Goal: Information Seeking & Learning: Learn about a topic

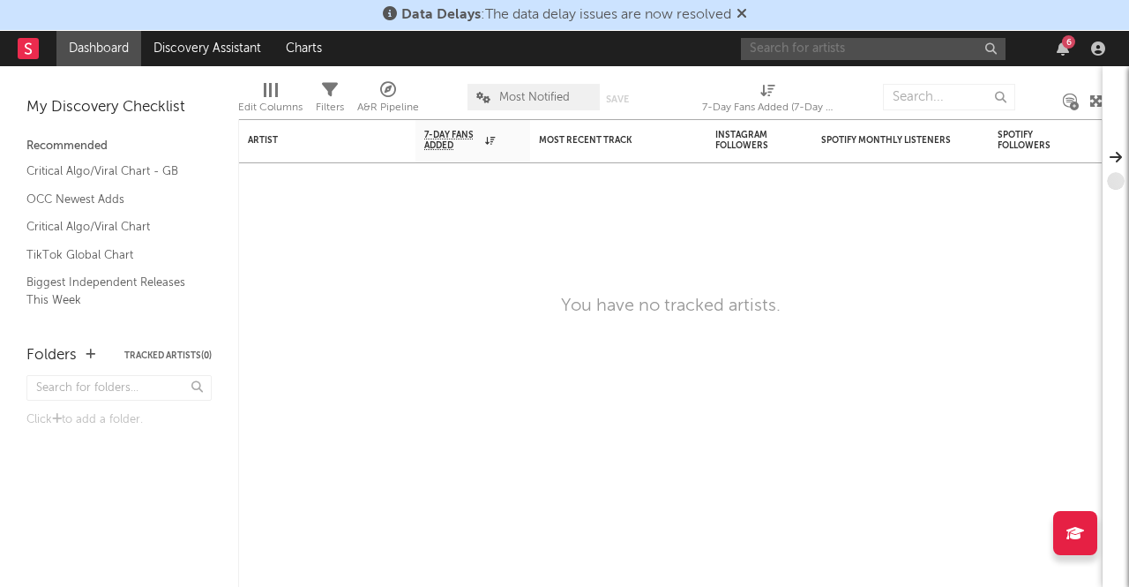
click at [803, 54] on input "text" at bounding box center [873, 49] width 265 height 22
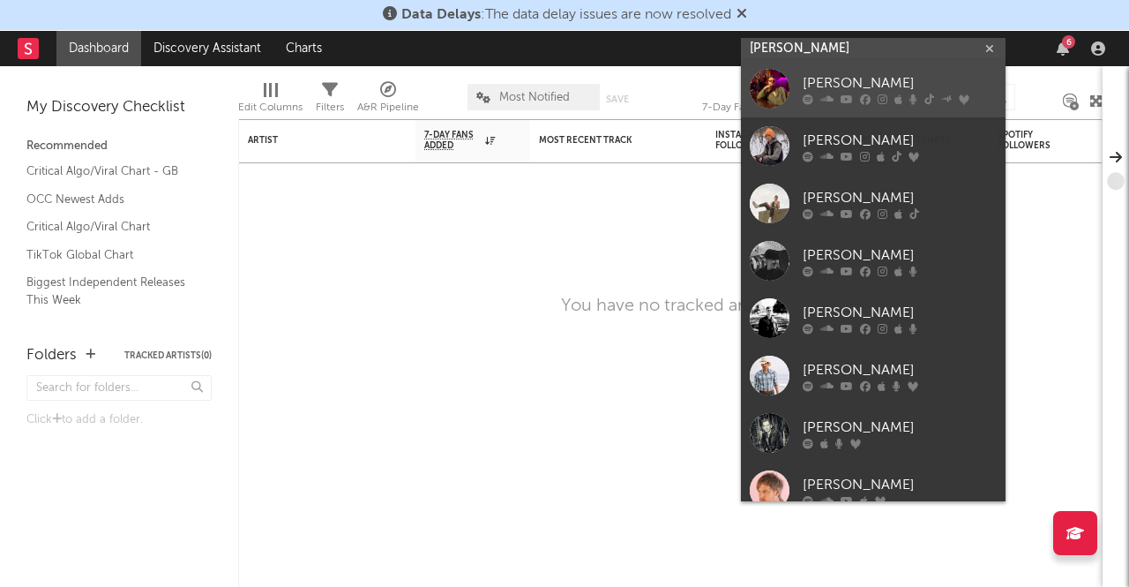
type input "[PERSON_NAME]"
click at [823, 94] on icon at bounding box center [826, 99] width 13 height 11
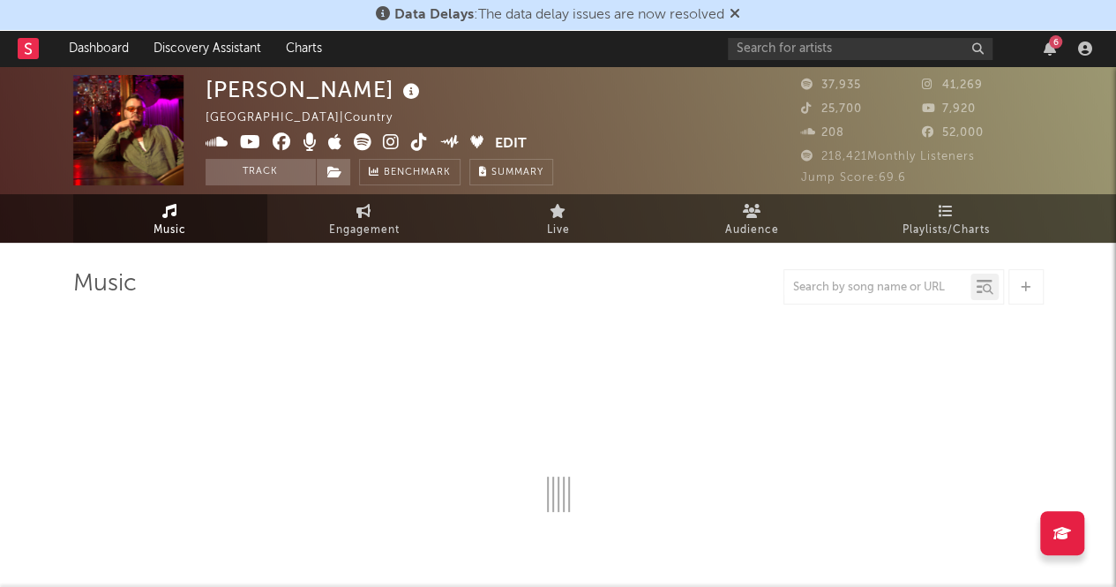
select select "6m"
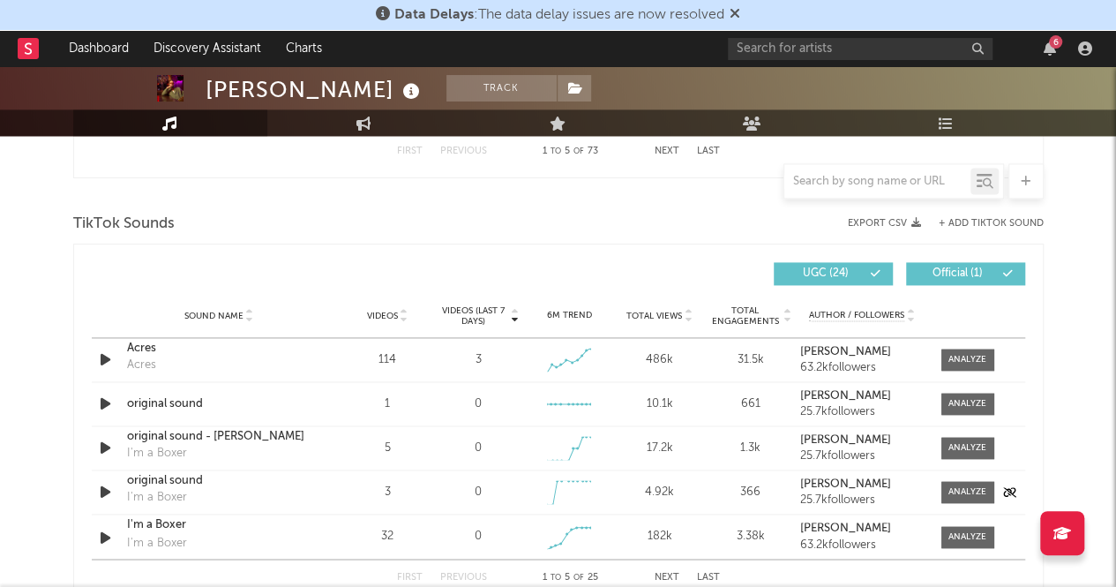
scroll to position [1186, 0]
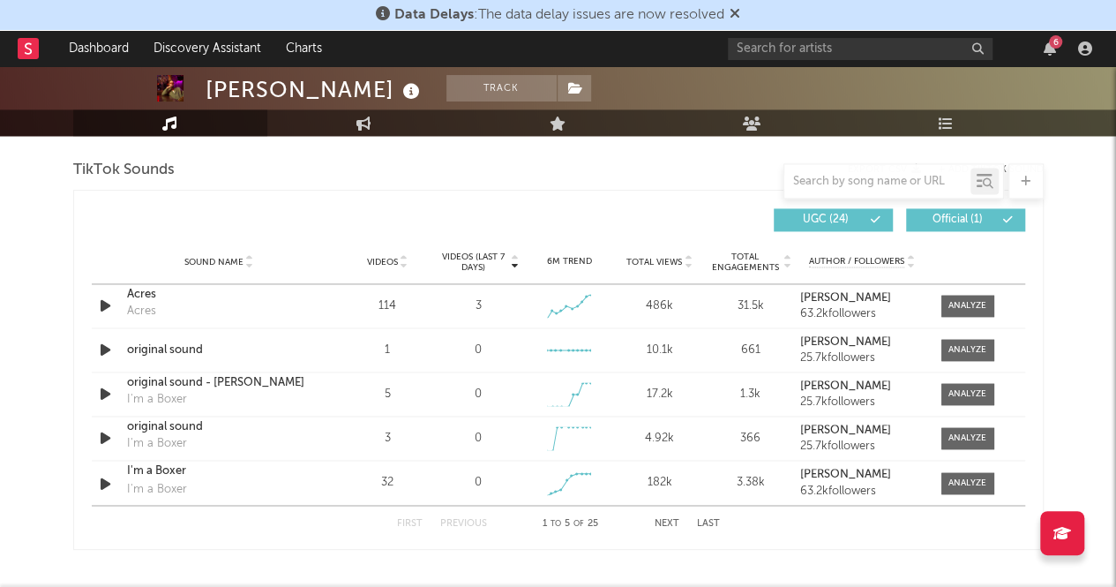
click at [656, 522] on button "Next" at bounding box center [667, 523] width 25 height 10
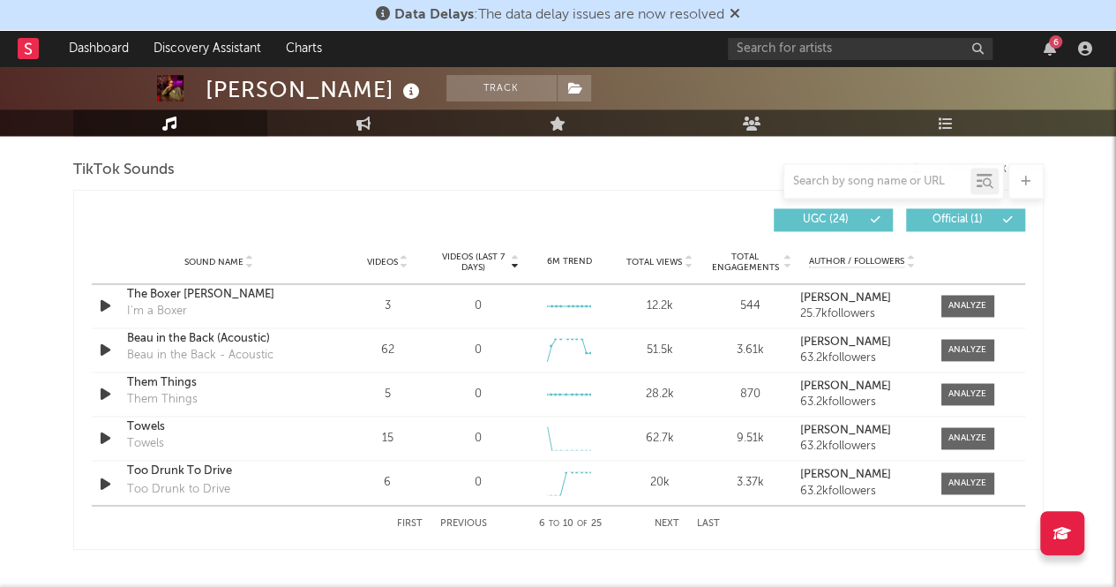
click at [656, 522] on button "Next" at bounding box center [667, 523] width 25 height 10
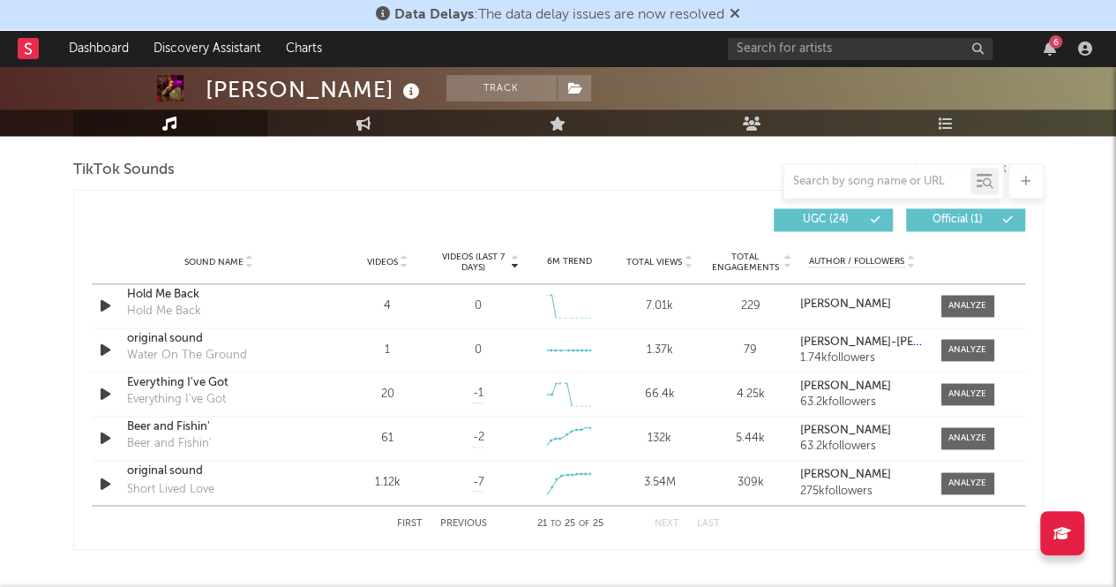
click at [473, 522] on button "Previous" at bounding box center [463, 523] width 47 height 10
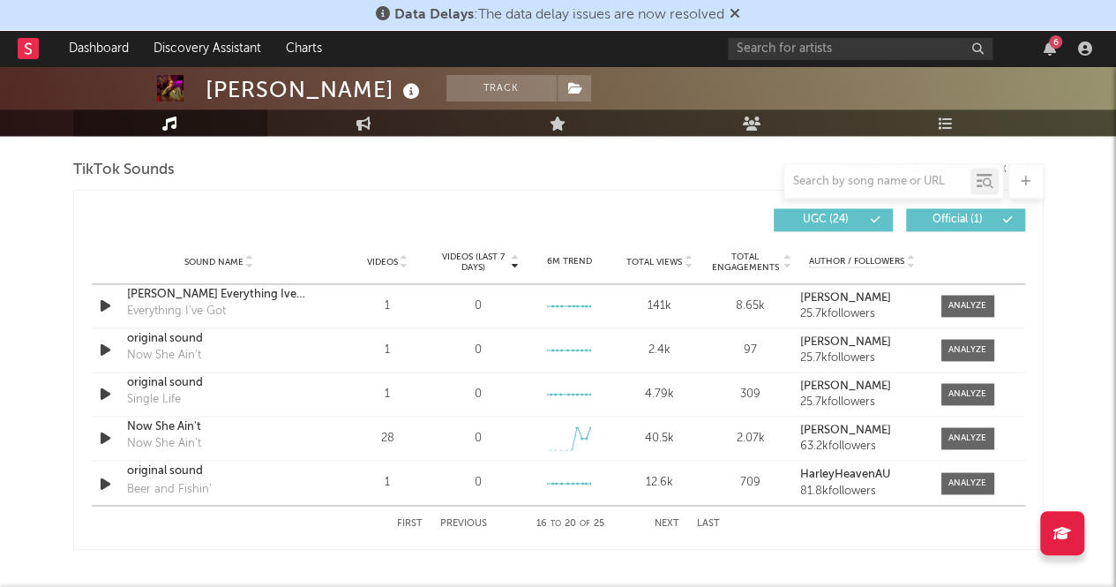
click at [473, 522] on button "Previous" at bounding box center [463, 523] width 47 height 10
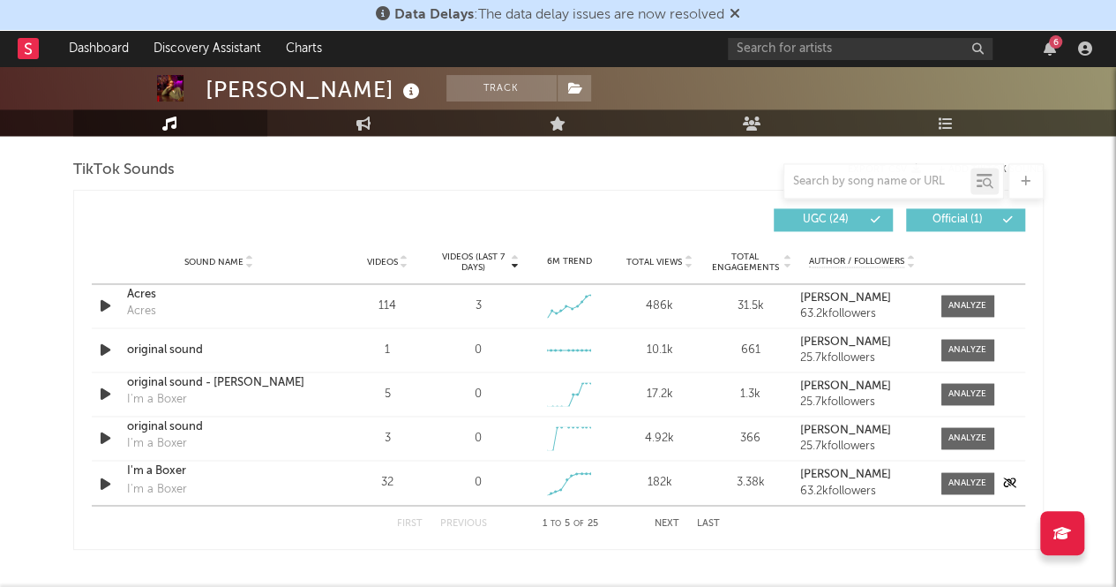
click at [296, 486] on div "I'm a Boxer I'm a Boxer" at bounding box center [219, 482] width 184 height 41
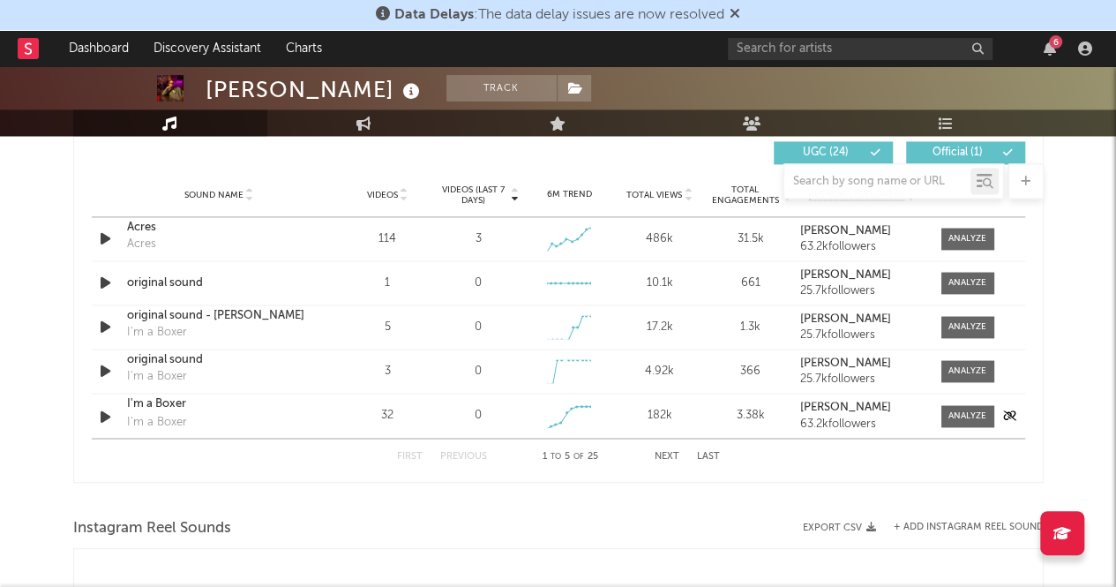
scroll to position [1270, 0]
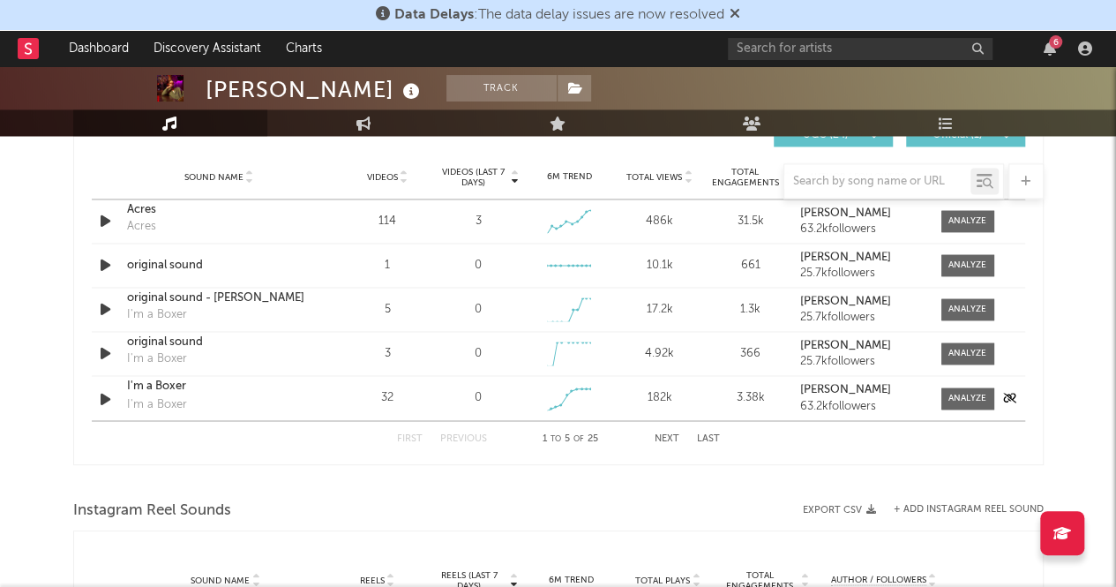
click at [161, 400] on div "I'm a Boxer" at bounding box center [157, 404] width 60 height 18
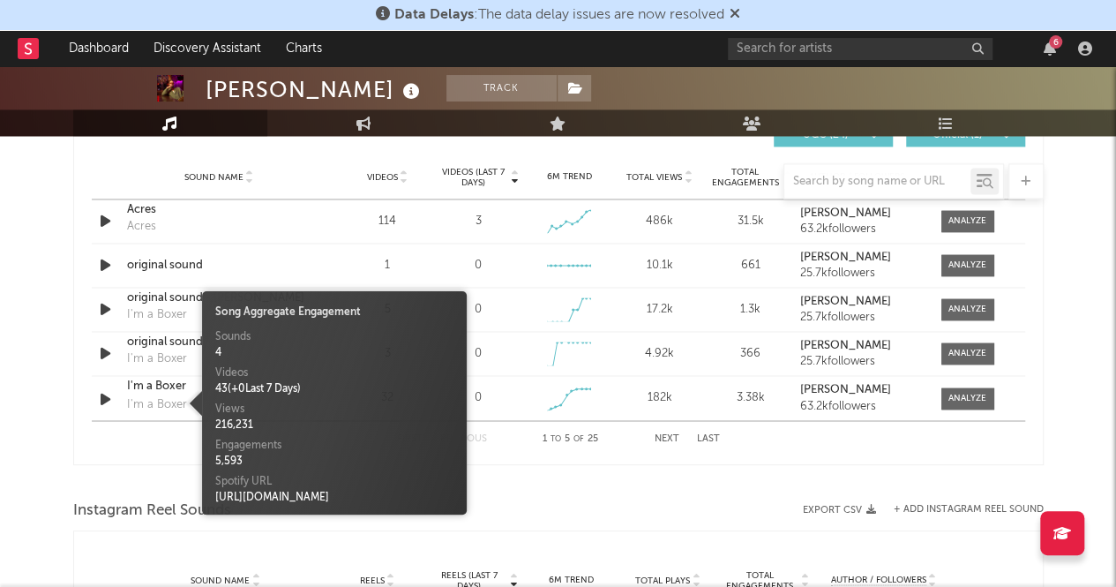
click at [450, 388] on div "43 ( + 0 Last 7 Days)" at bounding box center [334, 389] width 238 height 16
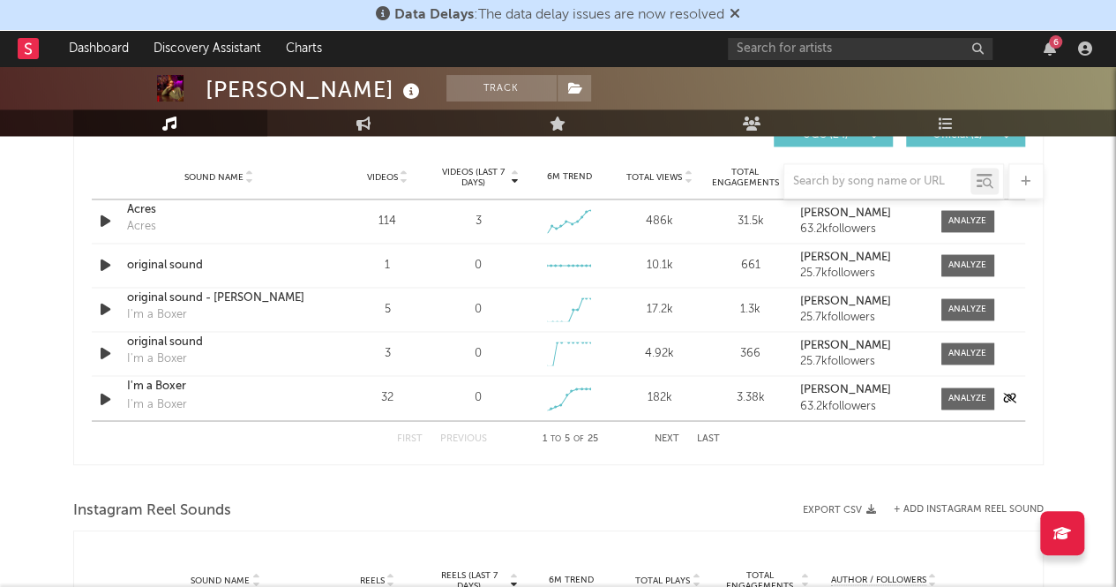
click at [530, 407] on div "Created with Highcharts 10.3.3" at bounding box center [569, 398] width 82 height 33
click at [970, 401] on div at bounding box center [967, 398] width 38 height 13
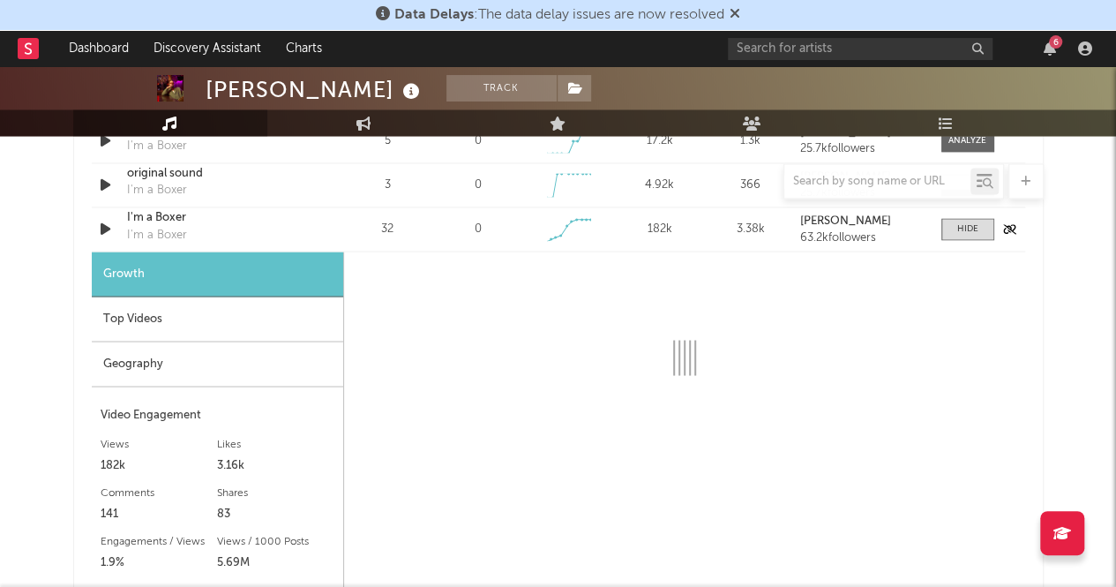
scroll to position [1442, 0]
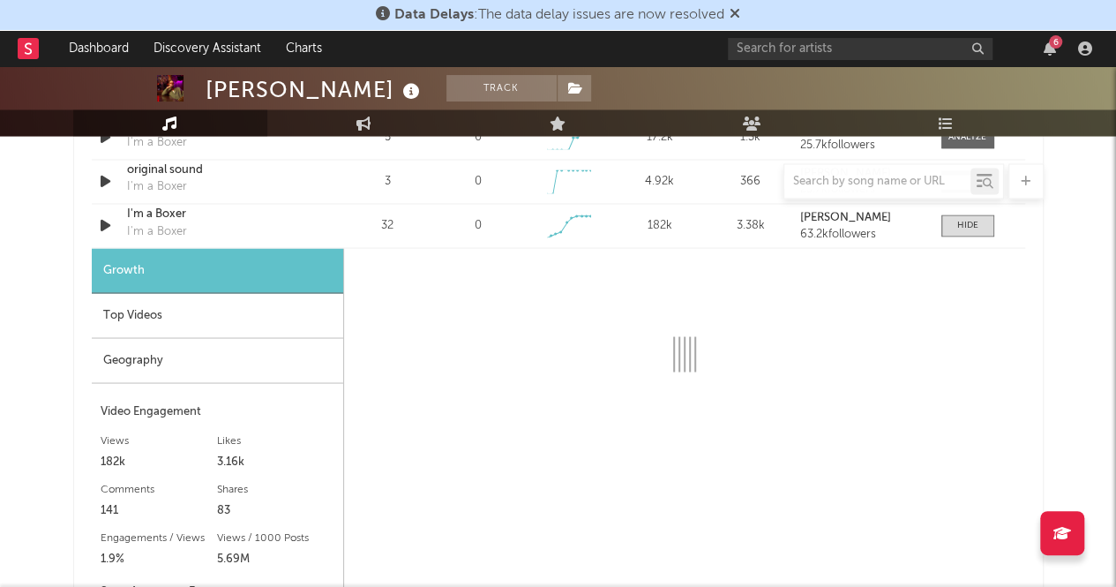
select select "6m"
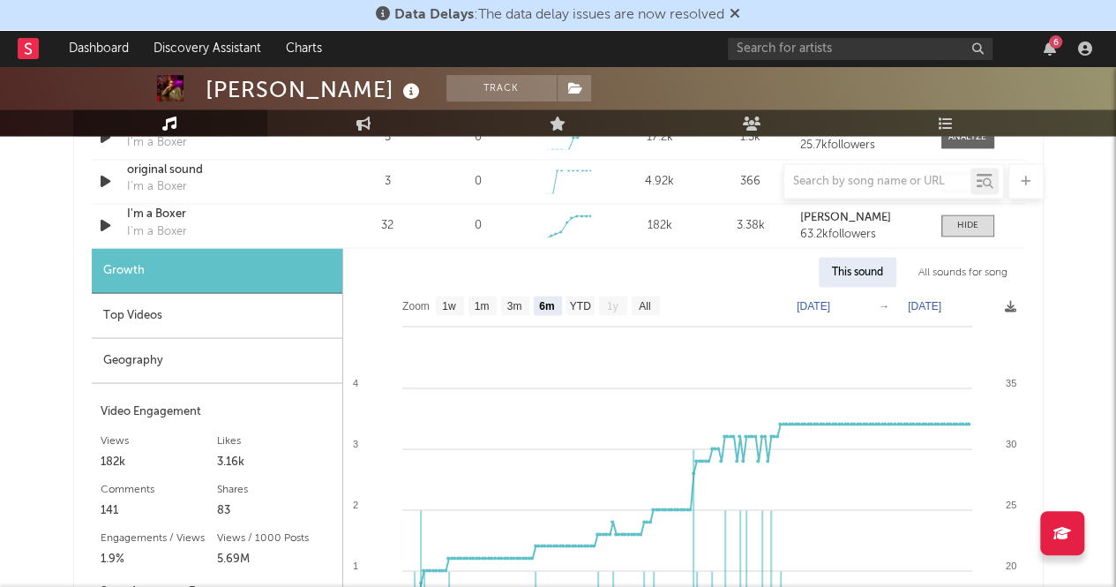
click at [248, 312] on div "Top Videos" at bounding box center [217, 315] width 251 height 45
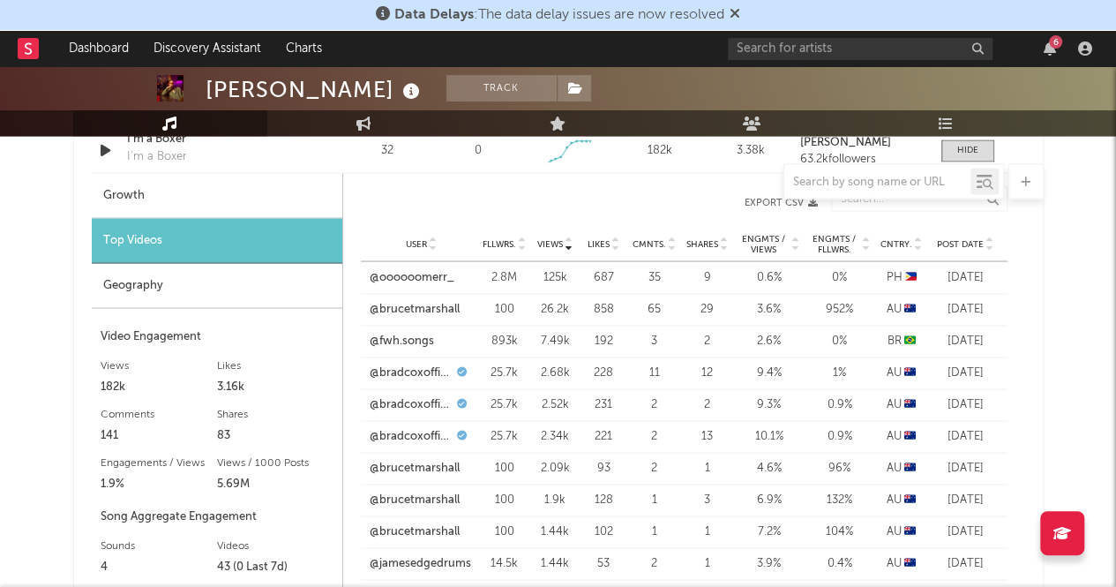
scroll to position [1379, 0]
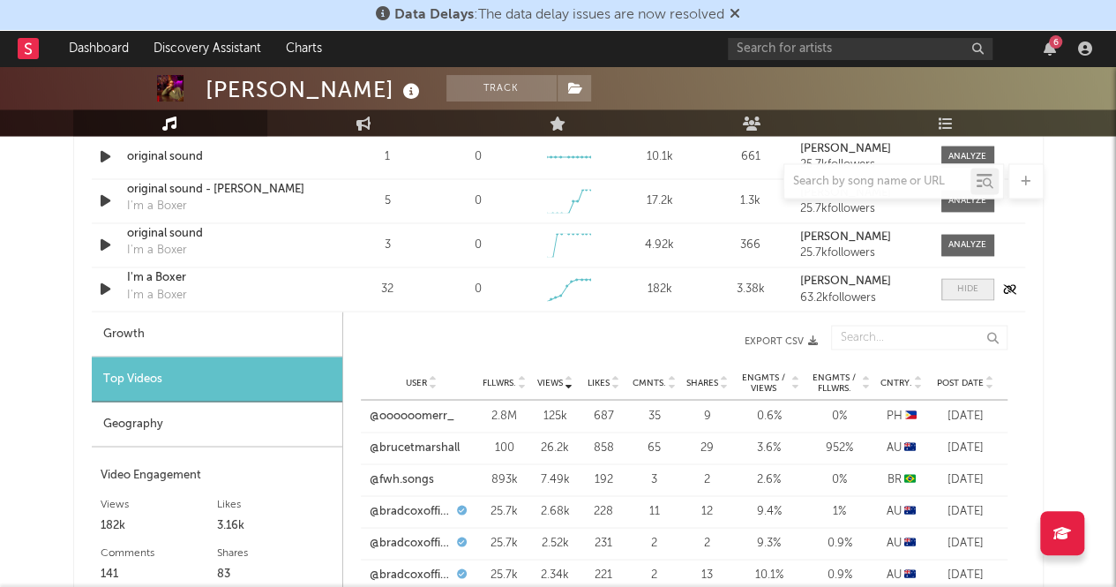
click at [968, 296] on span at bounding box center [967, 289] width 53 height 22
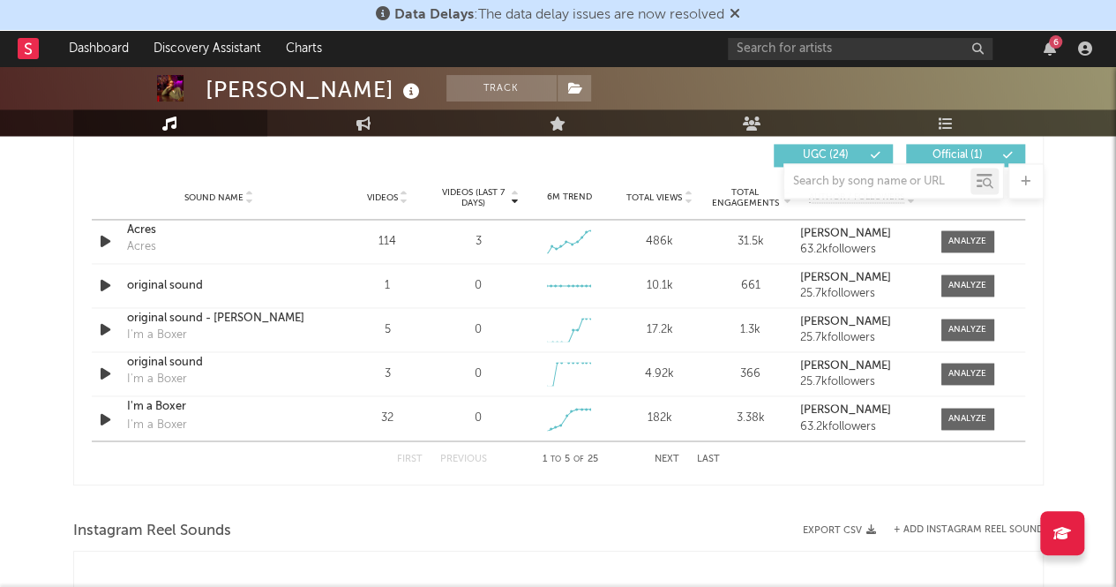
scroll to position [1235, 0]
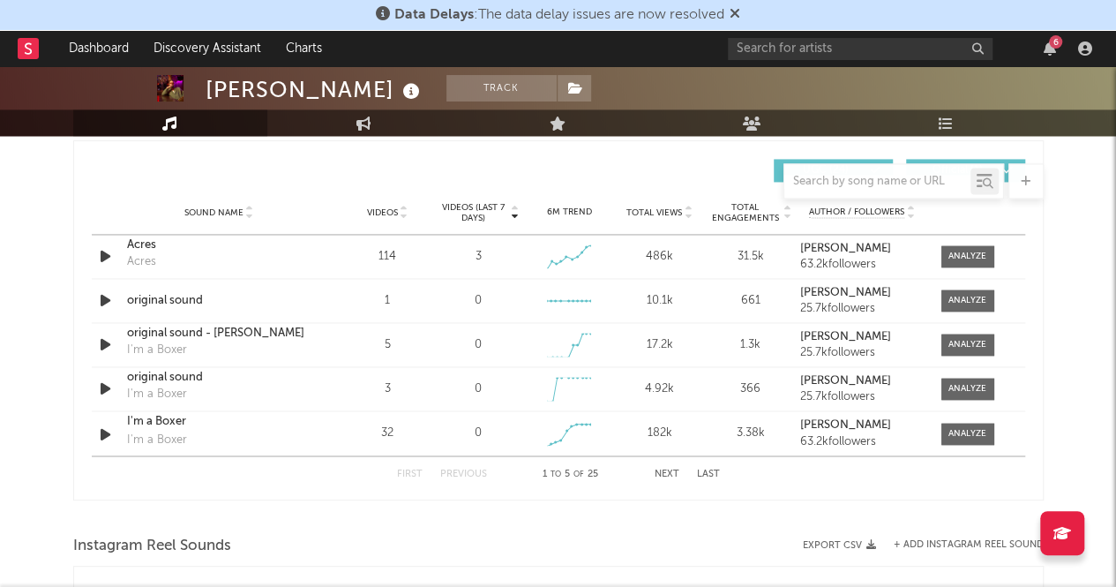
click at [475, 205] on span "Videos (last 7 days)" at bounding box center [472, 212] width 71 height 21
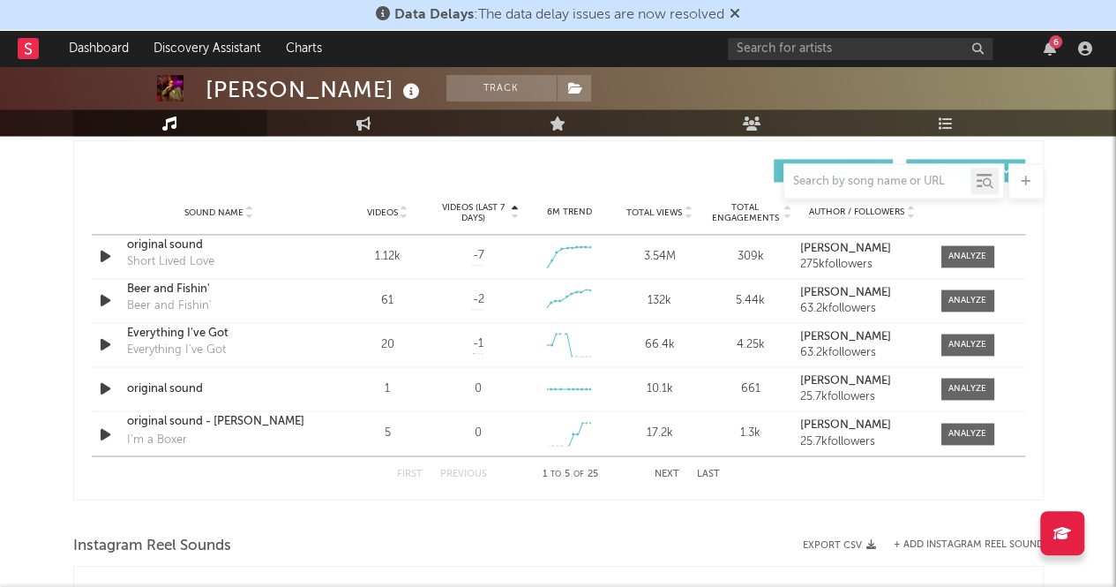
click at [475, 205] on span "Videos (last 7 days)" at bounding box center [472, 212] width 71 height 21
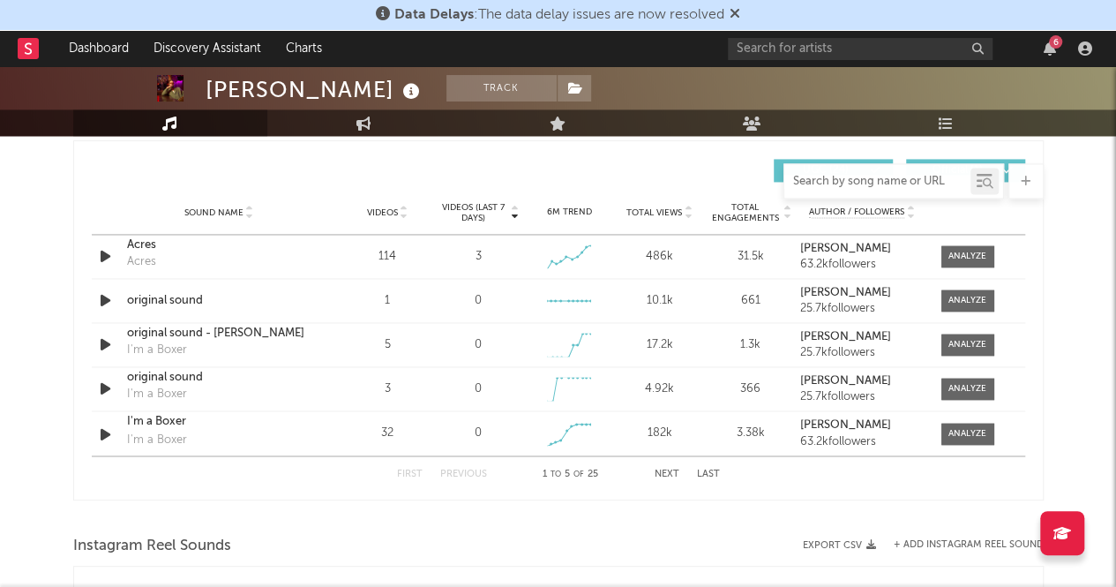
click at [864, 185] on input "text" at bounding box center [877, 182] width 186 height 14
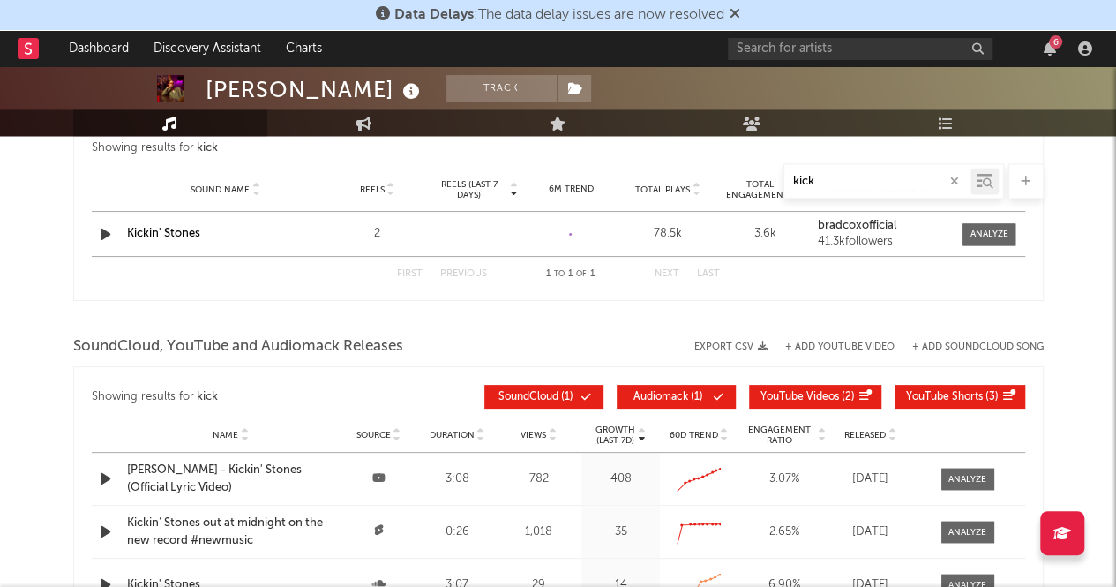
type input "kick"
click at [476, 232] on div "Sound Name Kickin' Stones Reels 2 Reels (last 7 days) 6M Trend Created with Hig…" at bounding box center [558, 234] width 933 height 44
click at [994, 228] on div at bounding box center [989, 234] width 38 height 13
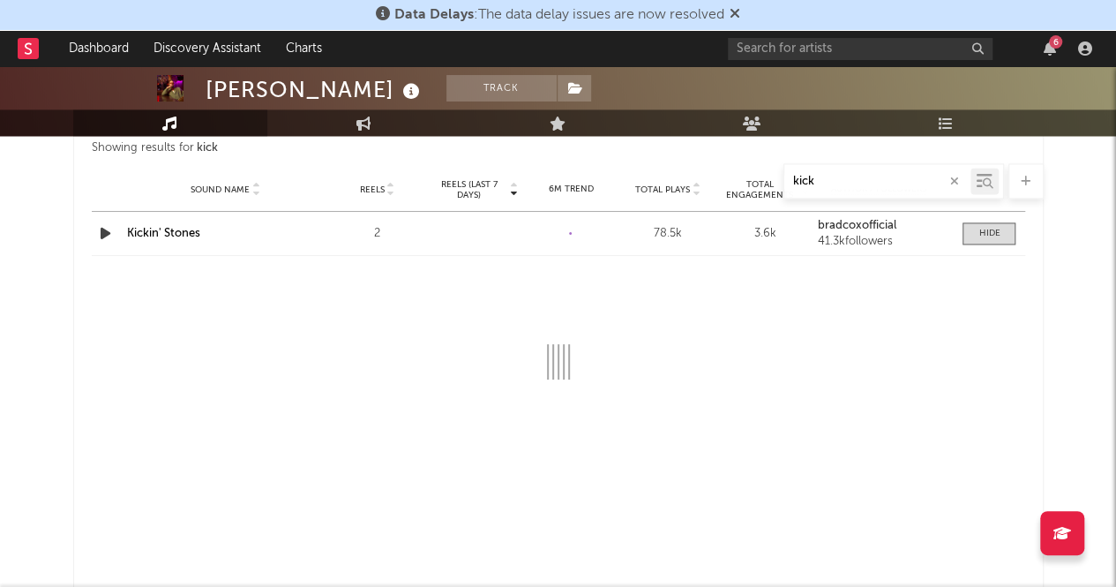
select select "1w"
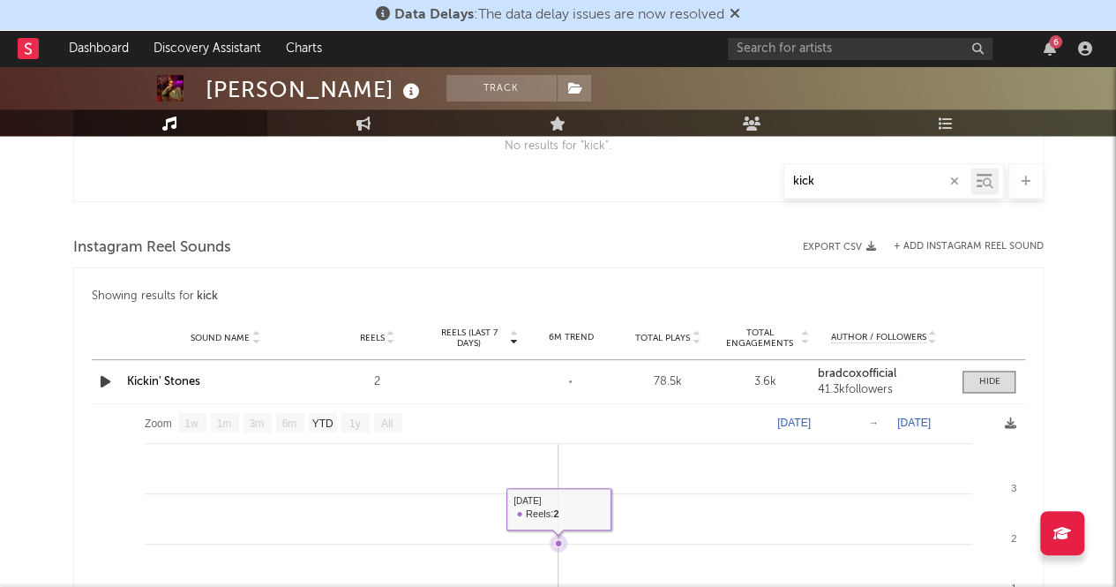
scroll to position [1082, 0]
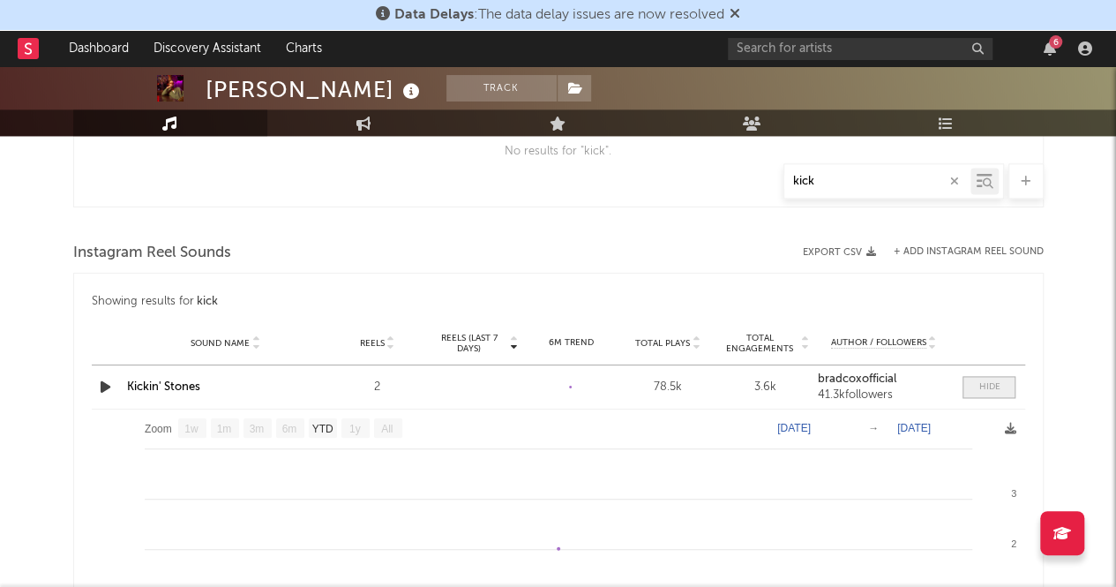
click at [987, 389] on div at bounding box center [988, 386] width 21 height 13
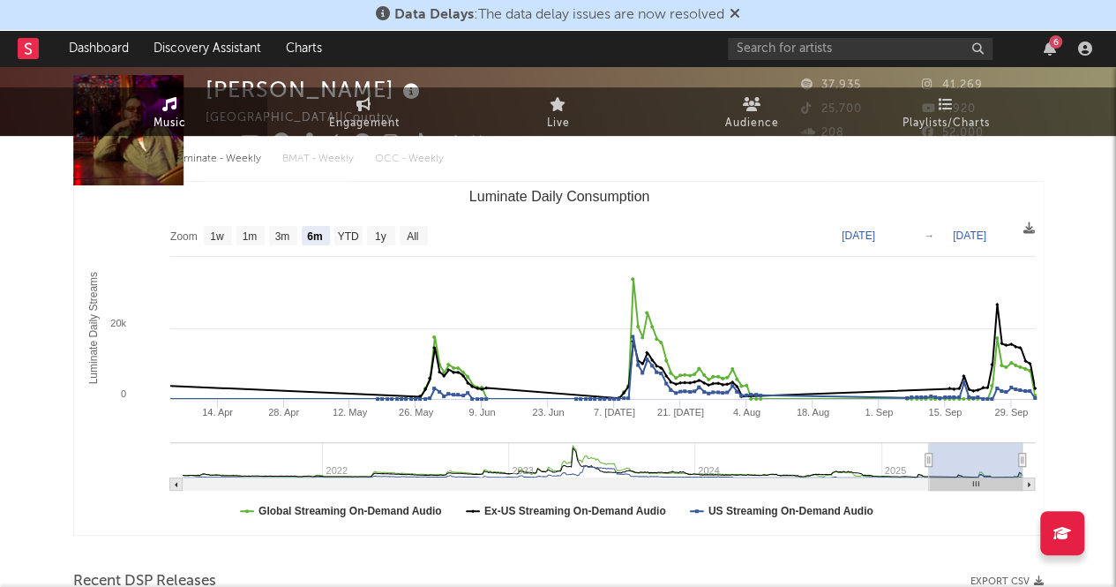
scroll to position [0, 0]
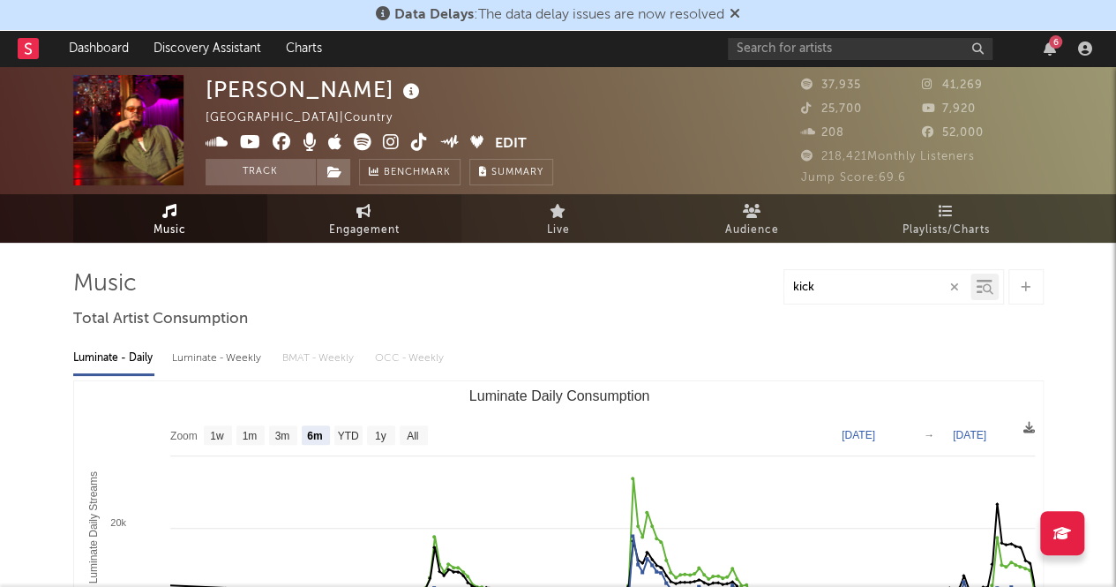
click at [342, 223] on span "Engagement" at bounding box center [364, 230] width 71 height 21
select select "1w"
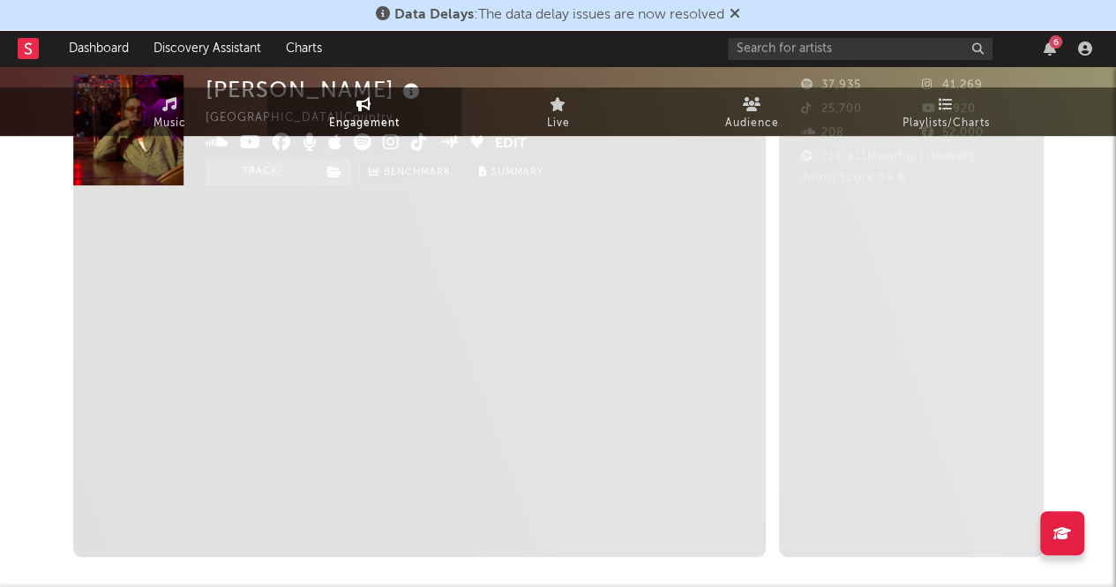
scroll to position [317, 0]
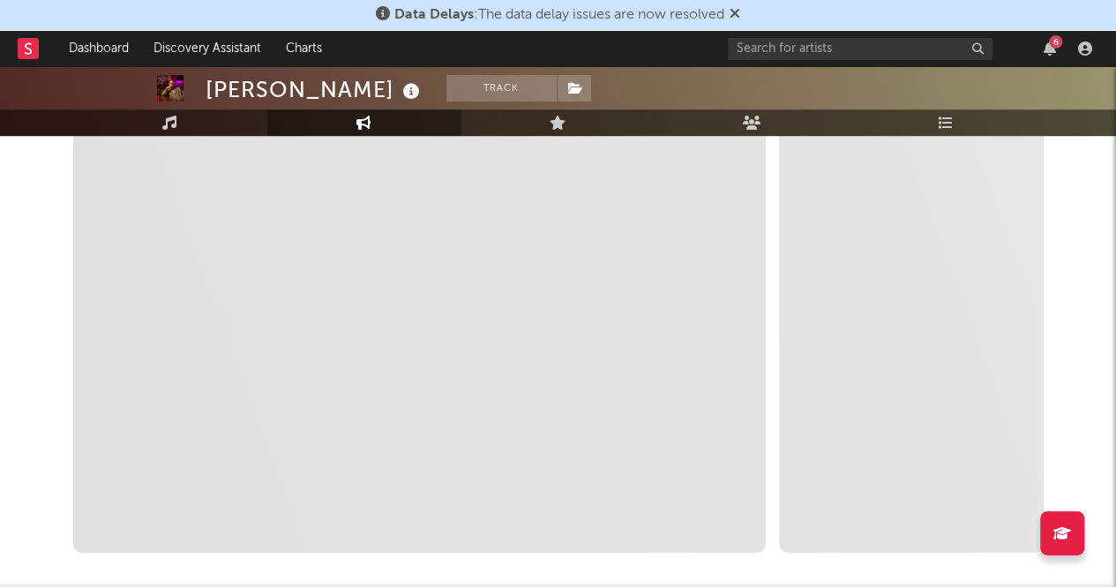
select select "1m"
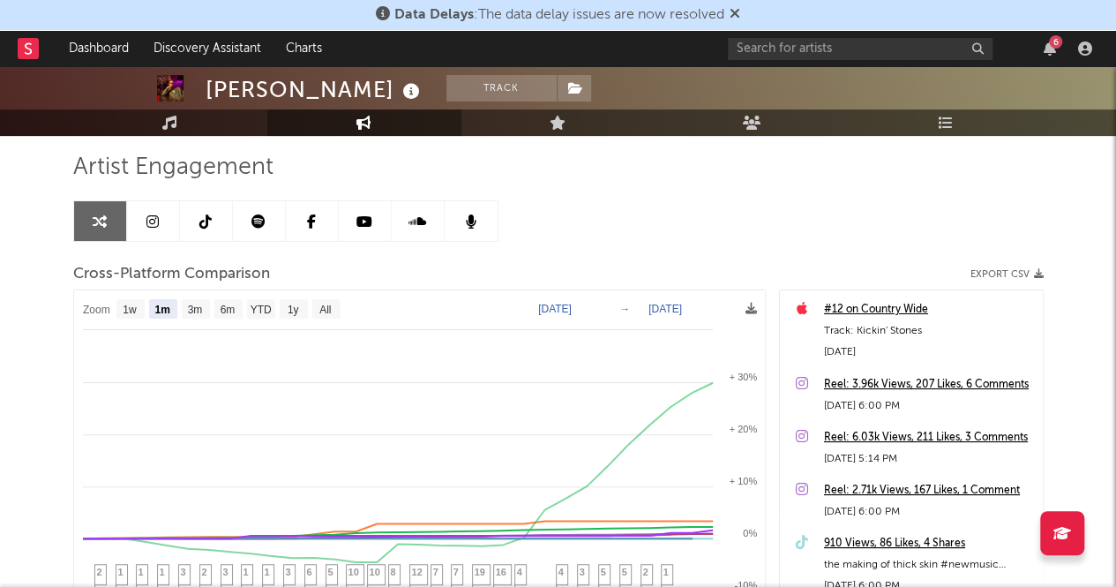
scroll to position [116, 0]
click at [868, 321] on div "Track: Kickin' Stones" at bounding box center [929, 331] width 210 height 21
click at [855, 331] on div "Track: Kickin' Stones" at bounding box center [929, 331] width 210 height 21
click at [838, 317] on div "#12 on Country Wide" at bounding box center [929, 310] width 210 height 21
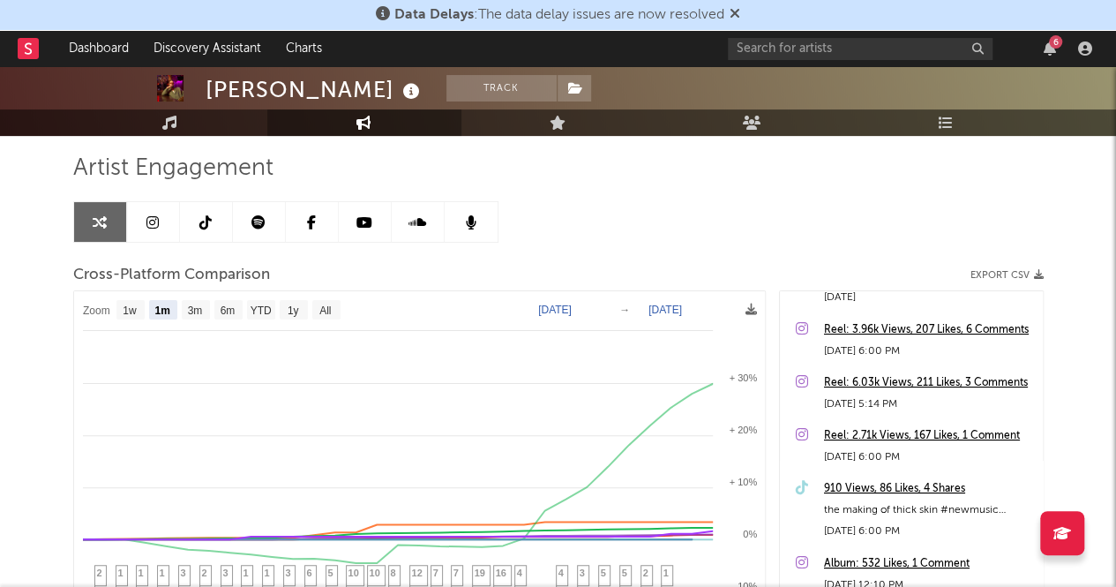
scroll to position [55, 0]
click at [886, 331] on div "Reel: 3.96k Views, 207 Likes, 6 Comments" at bounding box center [929, 330] width 210 height 21
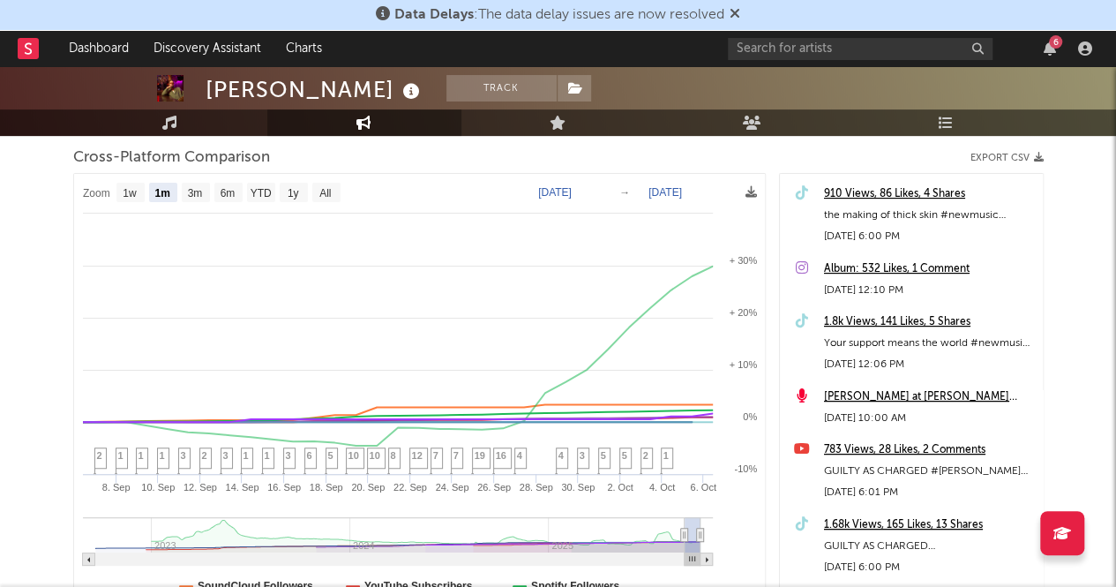
scroll to position [0, 0]
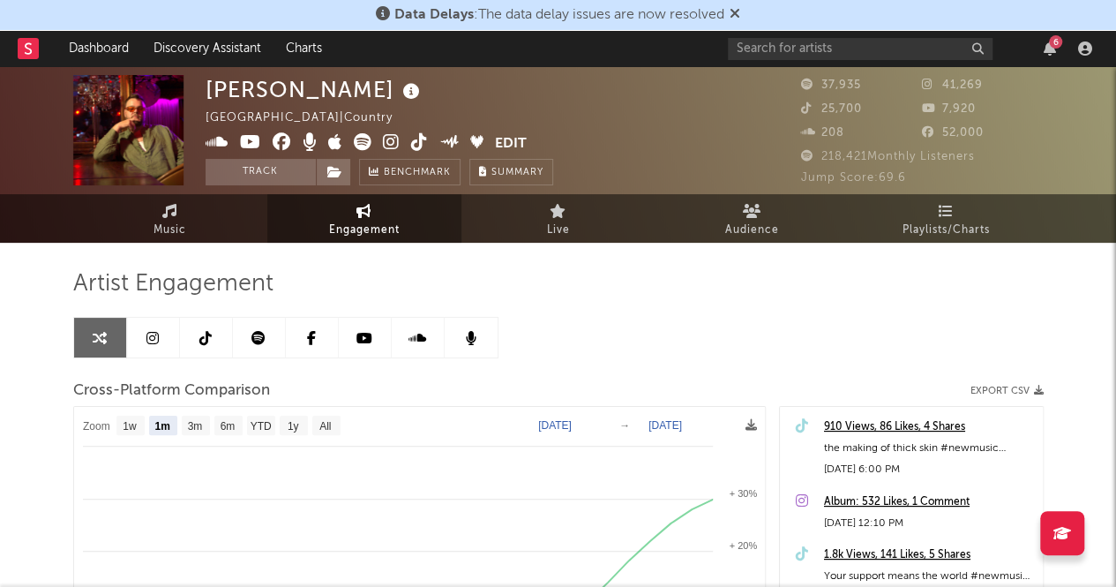
click at [183, 343] on link at bounding box center [206, 338] width 53 height 40
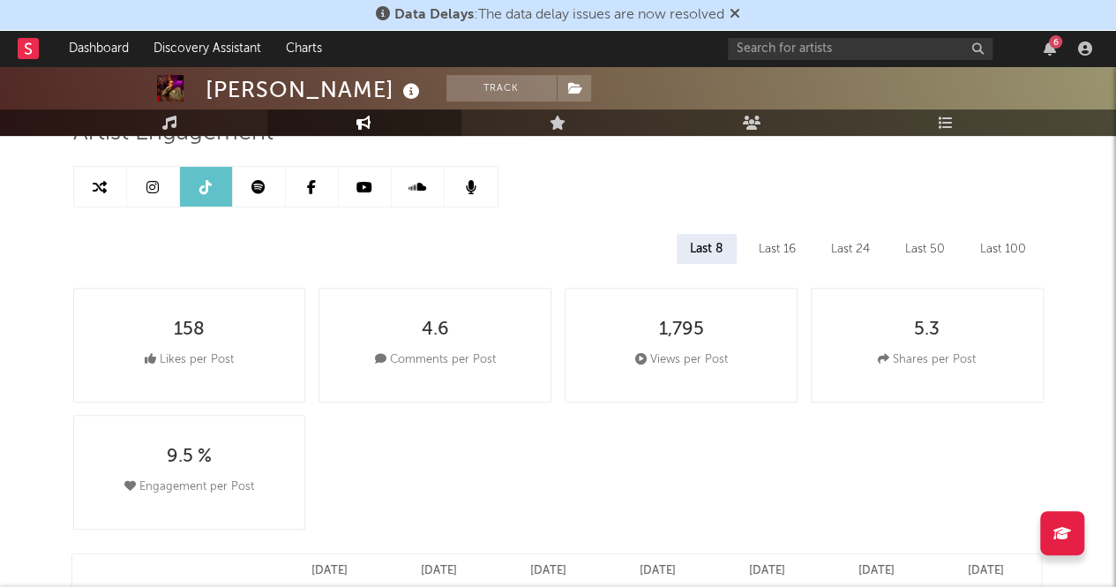
select select "6m"
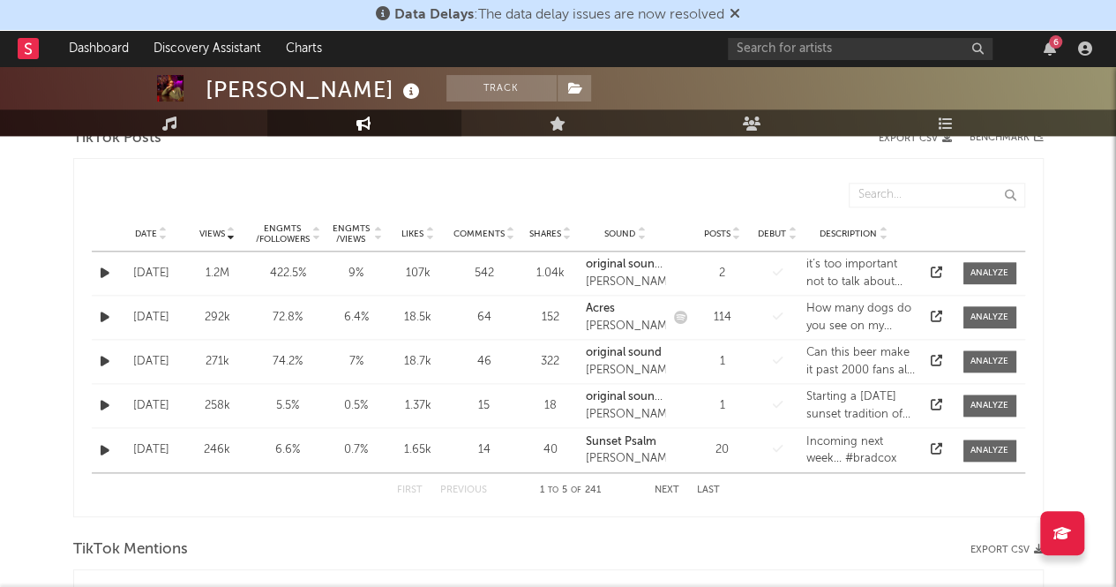
scroll to position [908, 0]
click at [994, 268] on div at bounding box center [989, 272] width 38 height 13
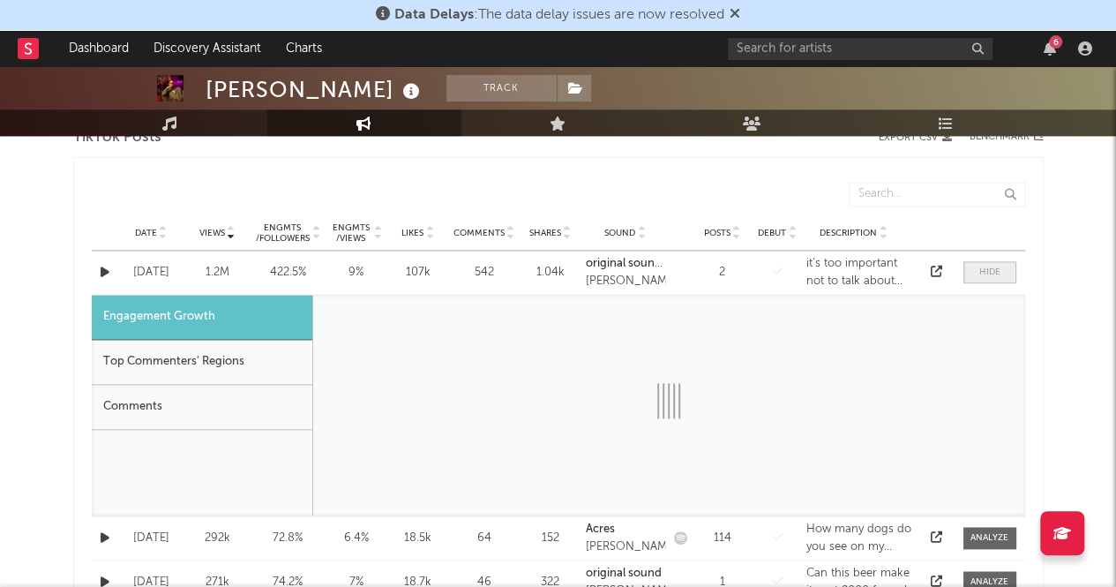
select select "1w"
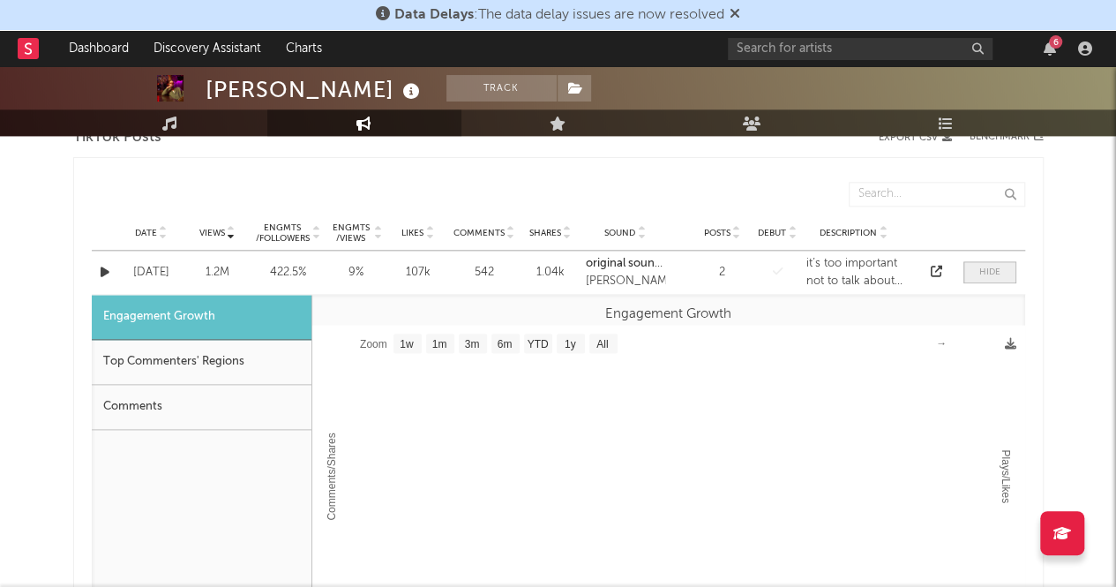
click at [986, 270] on div at bounding box center [989, 272] width 21 height 13
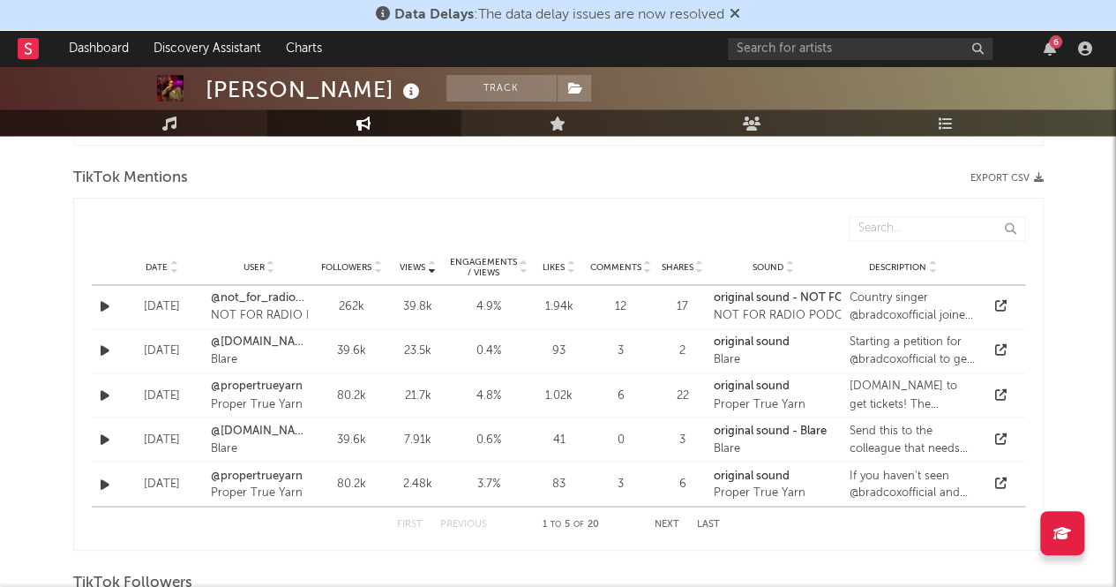
scroll to position [1277, 0]
click at [269, 302] on link "@not_for_radio_podcast" at bounding box center [259, 299] width 97 height 18
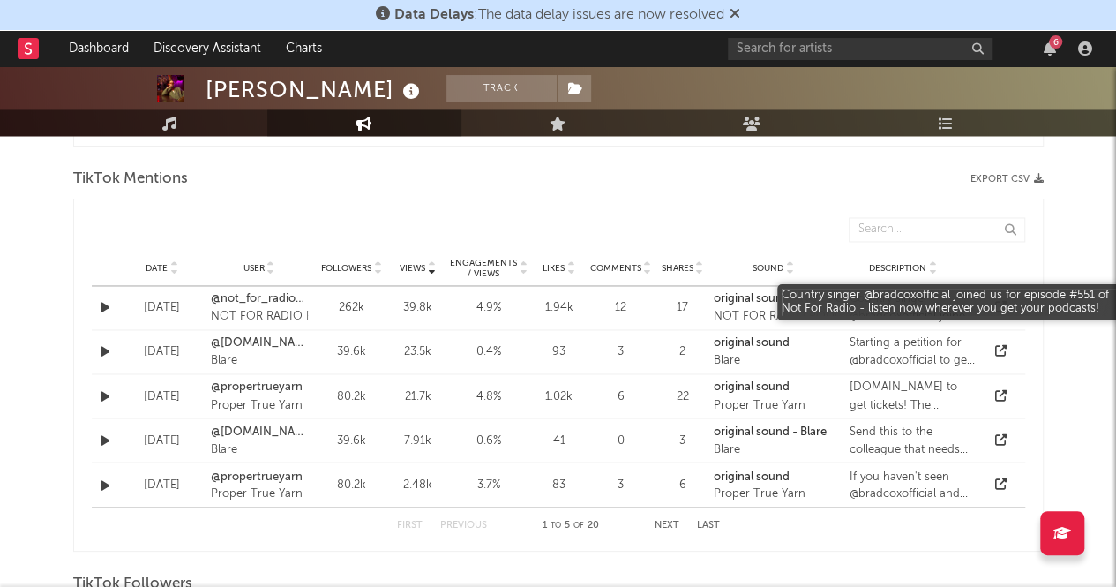
click at [870, 310] on div "Country singer @bradcoxofficial joined us for episode #551 of Not For Radio - l…" at bounding box center [913, 307] width 127 height 34
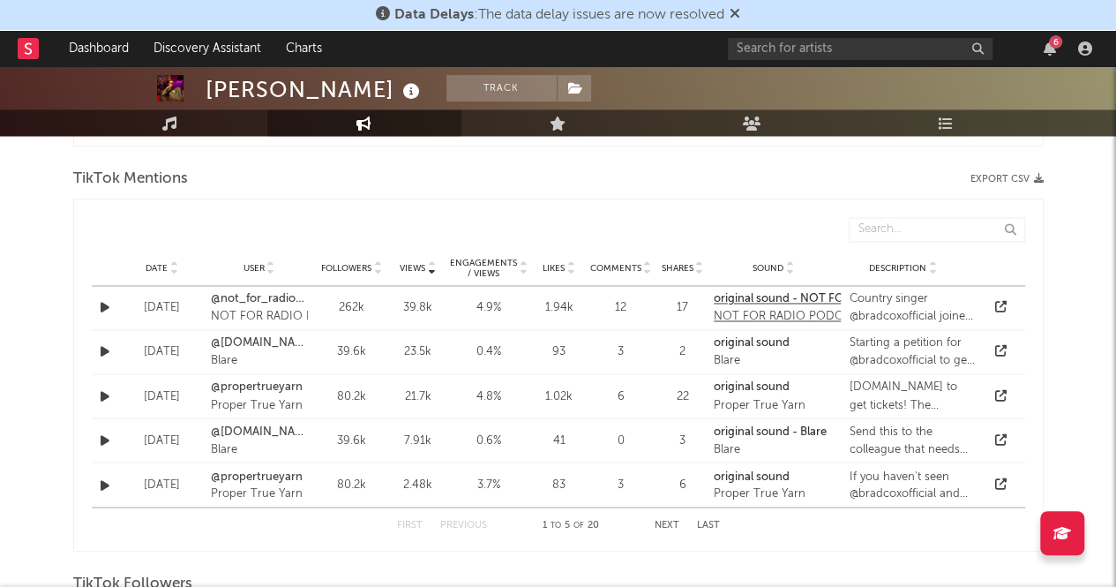
click at [734, 299] on strong "original sound - NOT FOR RADIO PODCAST" at bounding box center [830, 298] width 233 height 11
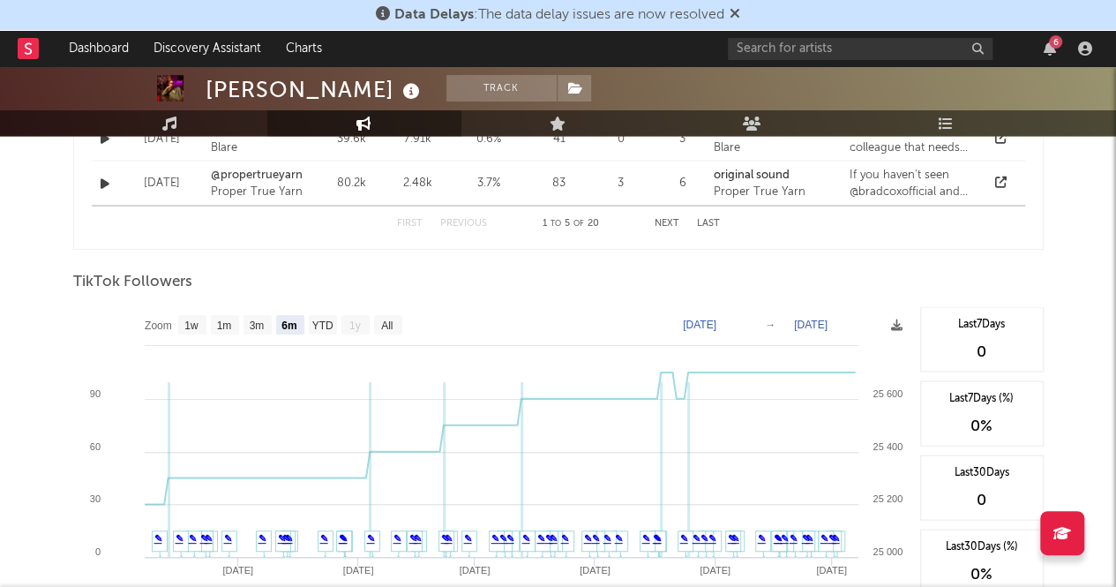
scroll to position [1477, 0]
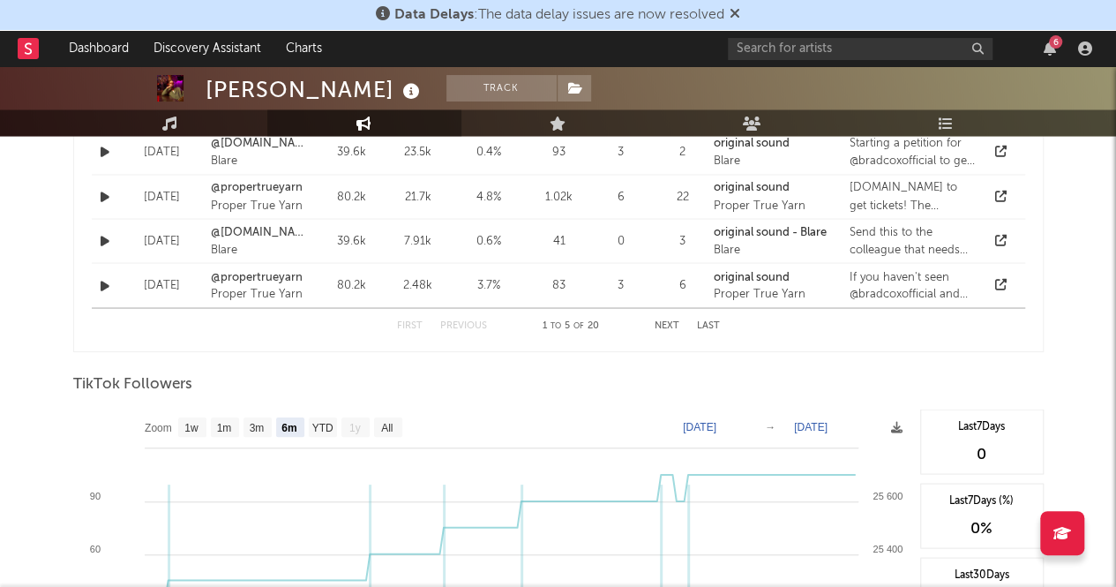
click at [658, 326] on button "Next" at bounding box center [667, 325] width 25 height 10
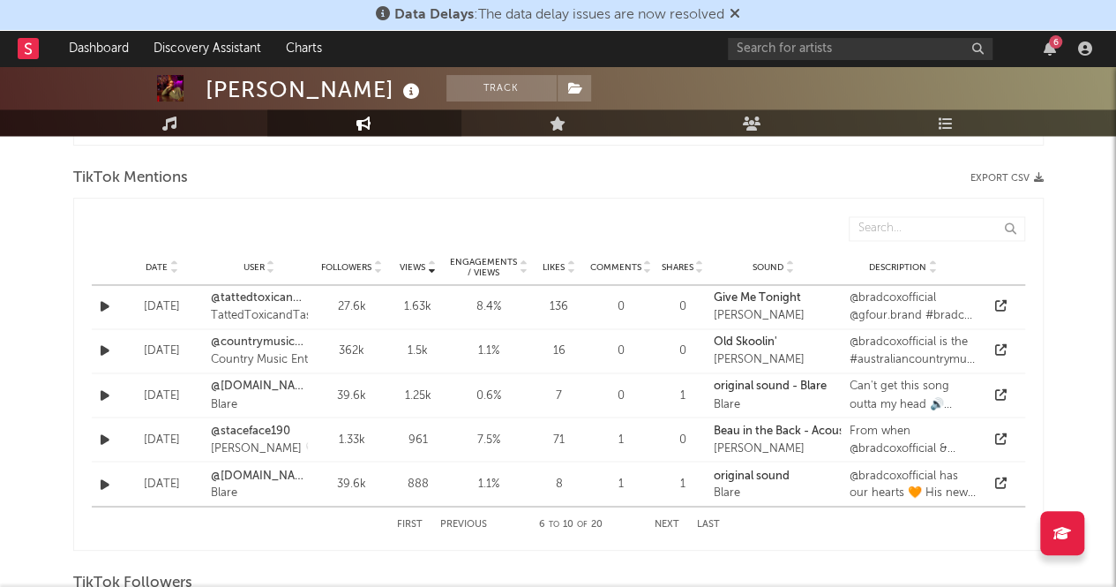
scroll to position [1280, 0]
click at [471, 521] on button "Previous" at bounding box center [463, 522] width 47 height 10
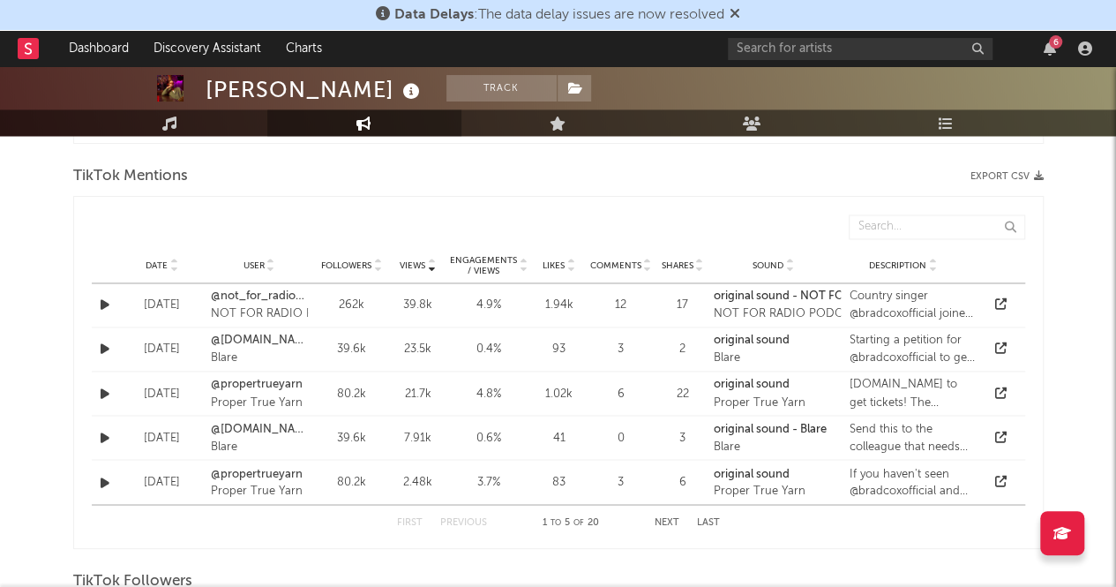
click at [161, 264] on span "Date" at bounding box center [157, 265] width 22 height 11
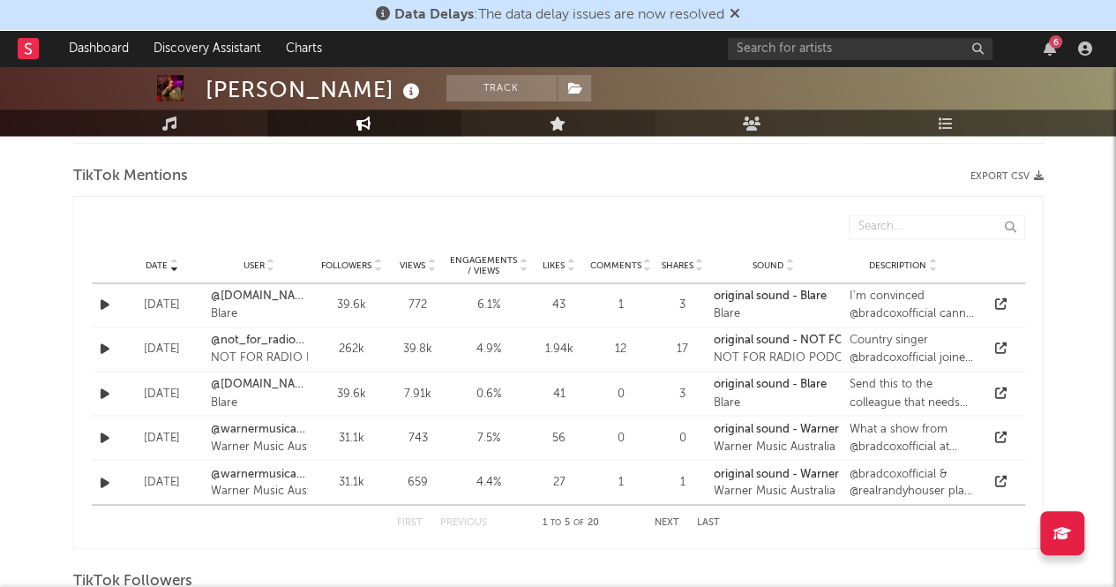
click at [580, 115] on link "Live" at bounding box center [558, 122] width 194 height 26
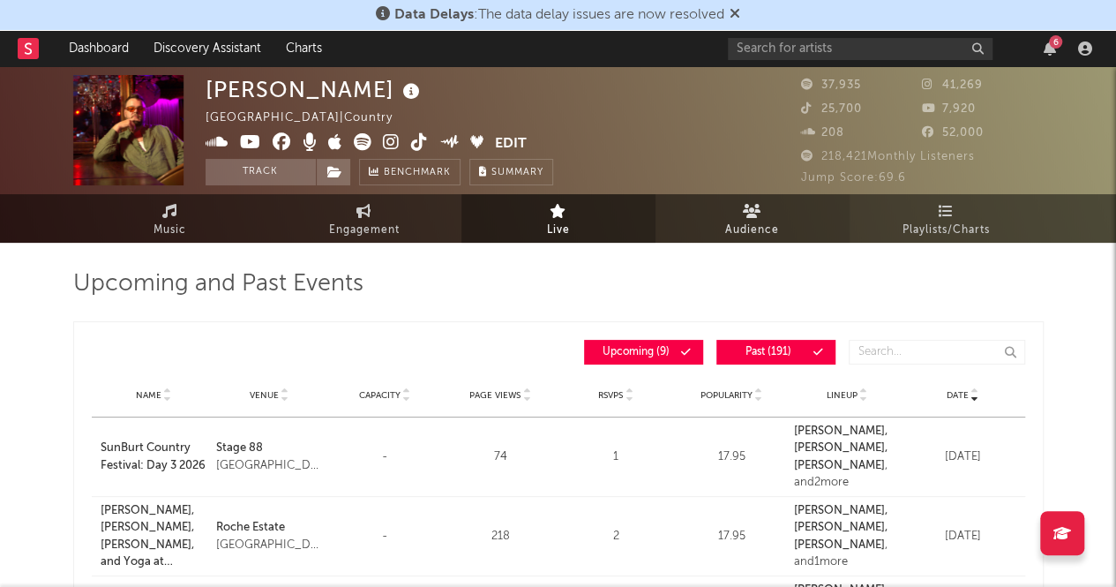
click at [746, 208] on icon at bounding box center [752, 211] width 19 height 14
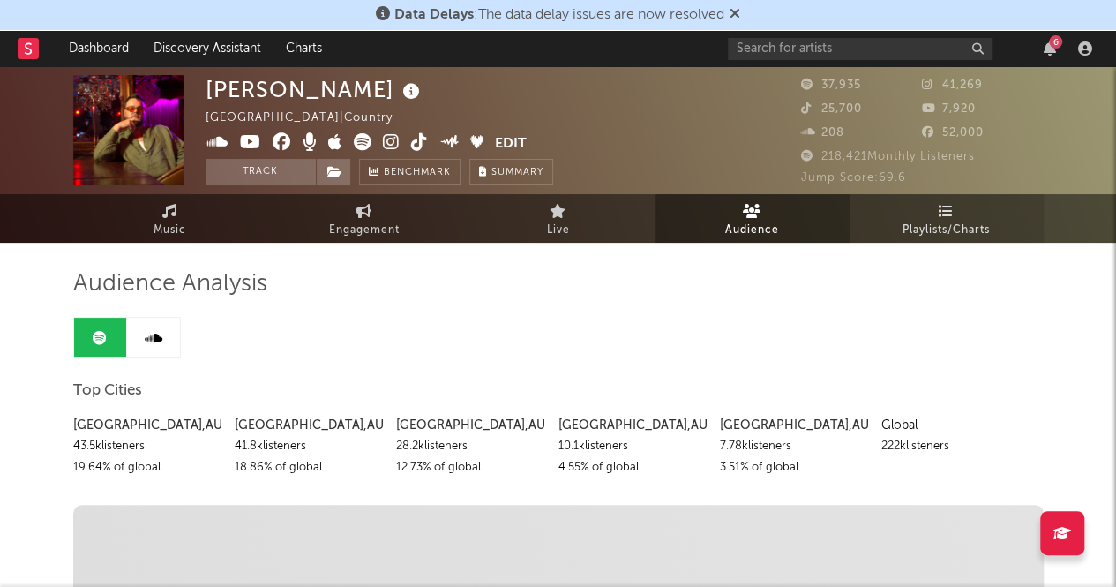
click at [976, 226] on span "Playlists/Charts" at bounding box center [945, 230] width 87 height 21
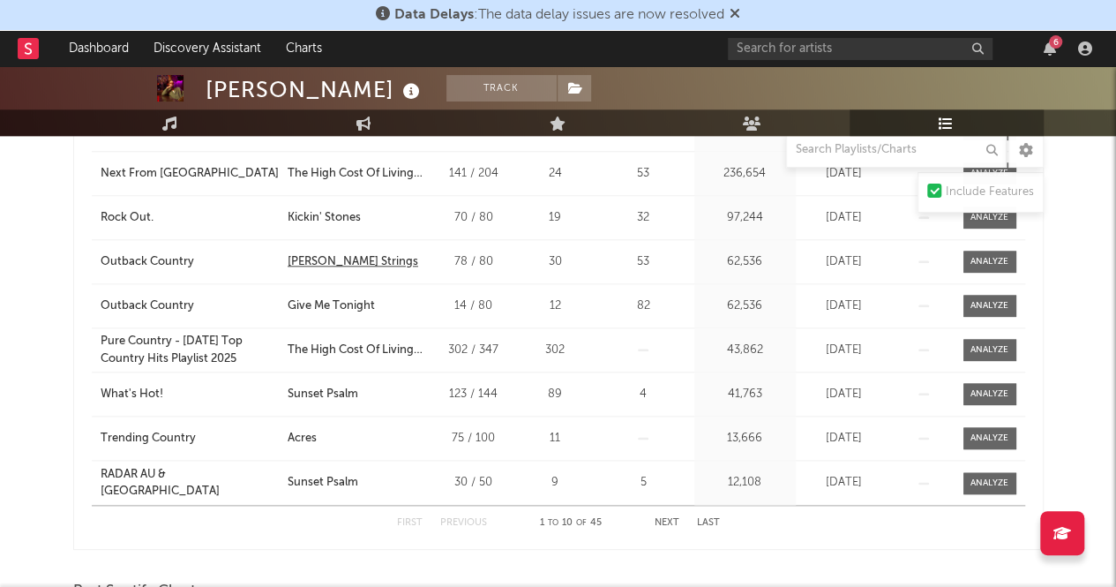
scroll to position [830, 0]
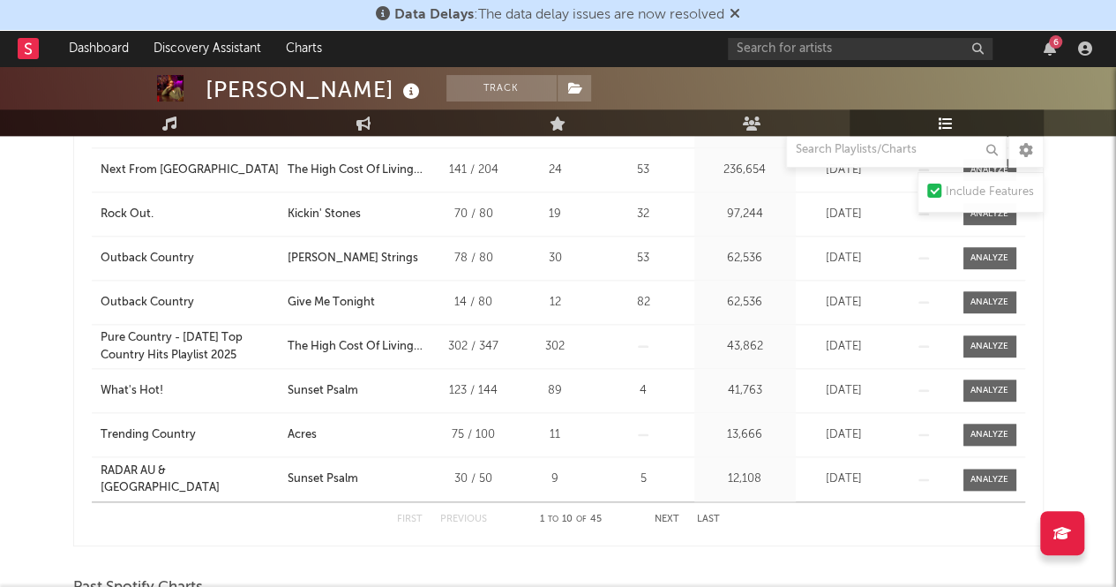
click at [670, 514] on button "Next" at bounding box center [667, 519] width 25 height 10
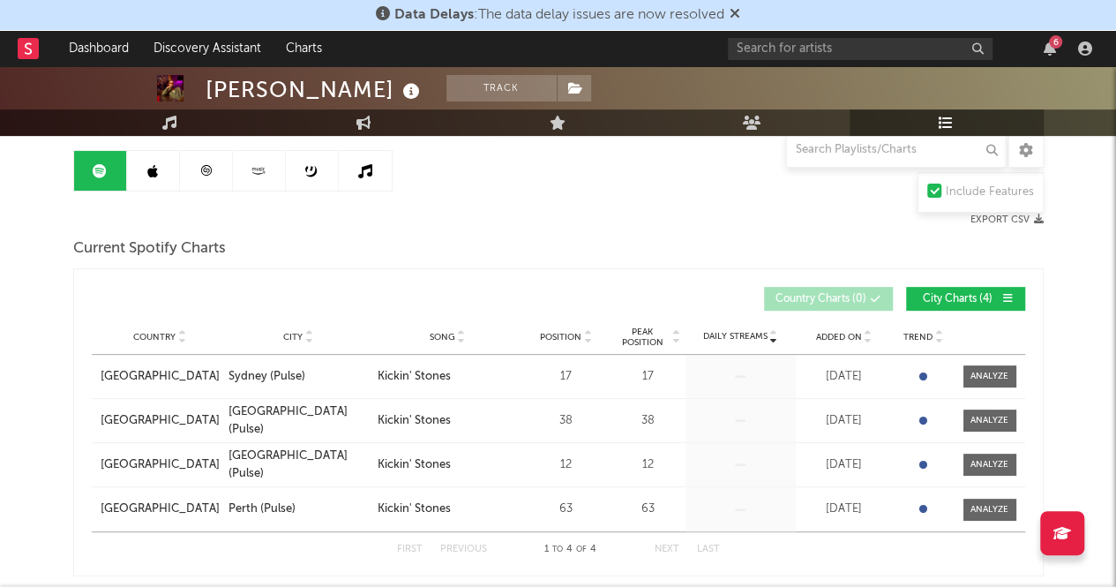
scroll to position [0, 0]
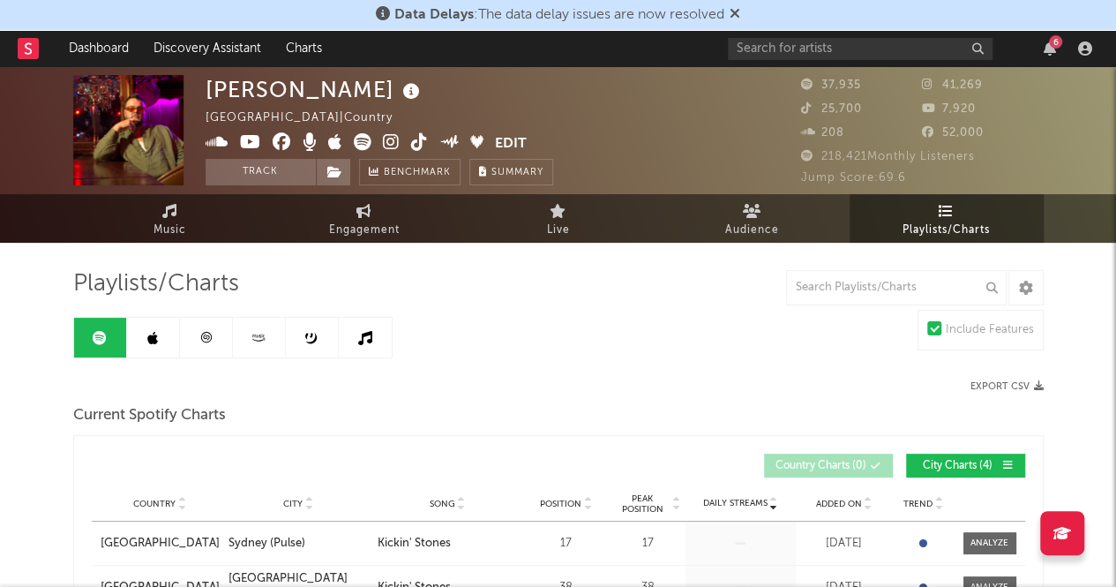
drag, startPoint x: 159, startPoint y: 328, endPoint x: 219, endPoint y: 309, distance: 63.0
click at [159, 328] on link at bounding box center [153, 338] width 53 height 40
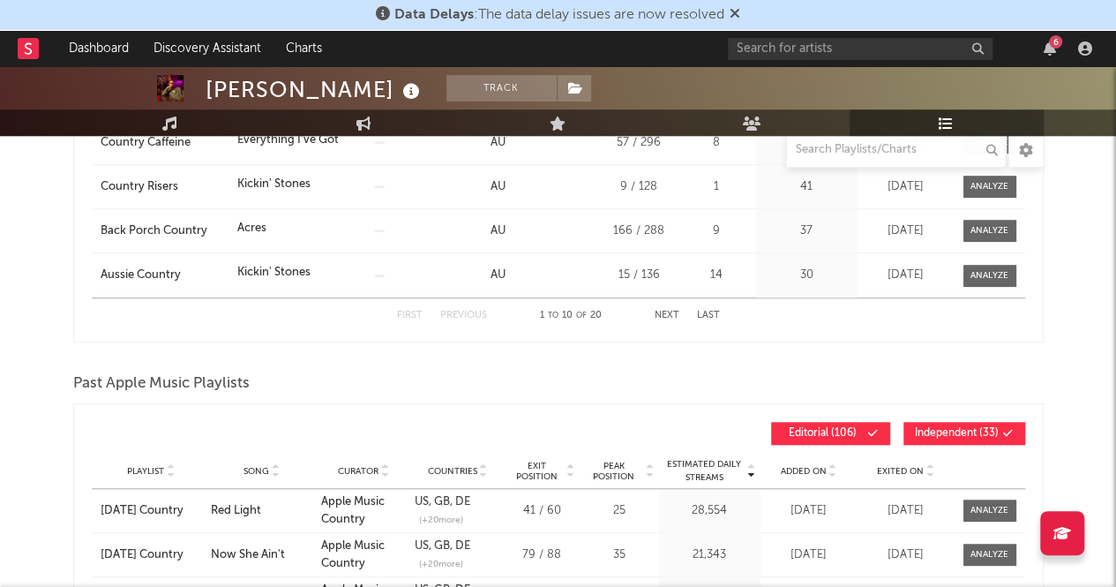
scroll to position [617, 0]
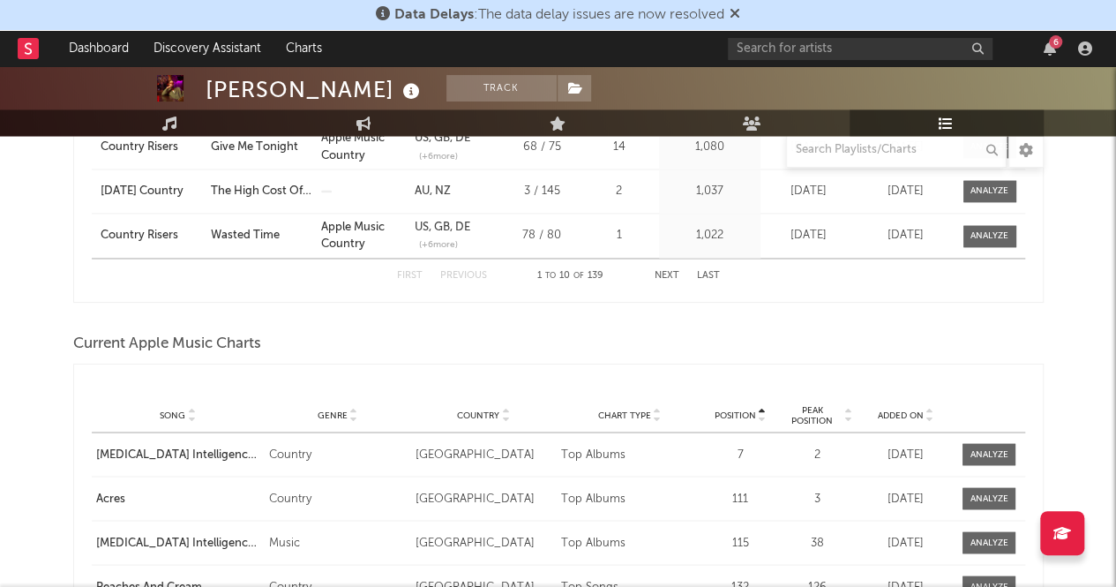
scroll to position [1614, 0]
